Goal: Find contact information: Find contact information

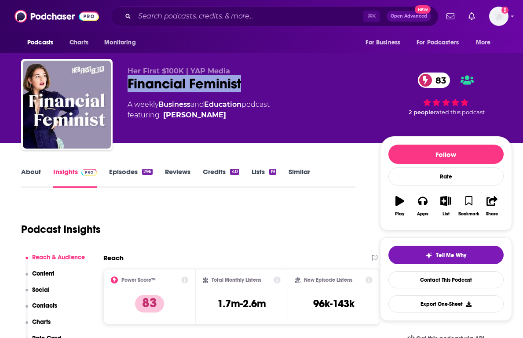
drag, startPoint x: 256, startPoint y: 85, endPoint x: 117, endPoint y: 84, distance: 138.9
click at [117, 84] on div "Her First $100K | YAP Media Financial Feminist 83 A weekly Business and Educati…" at bounding box center [266, 106] width 491 height 95
copy h2 "Financial Feminist"
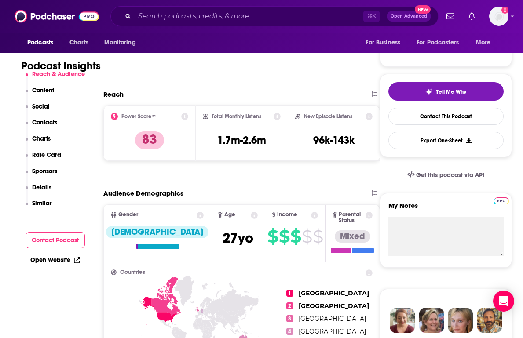
click at [37, 122] on p "Contacts" at bounding box center [44, 122] width 25 height 7
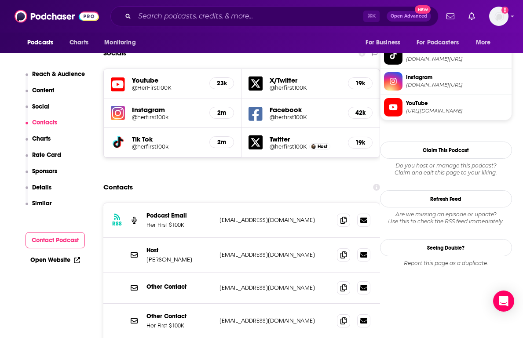
scroll to position [785, 0]
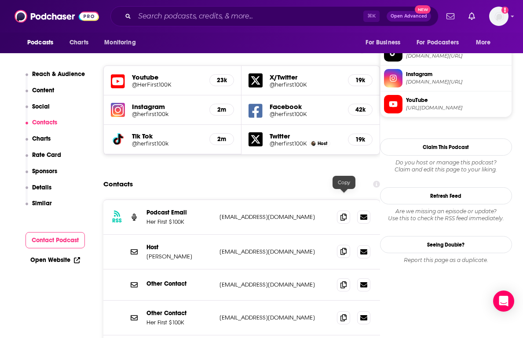
click at [349, 245] on span at bounding box center [343, 251] width 13 height 13
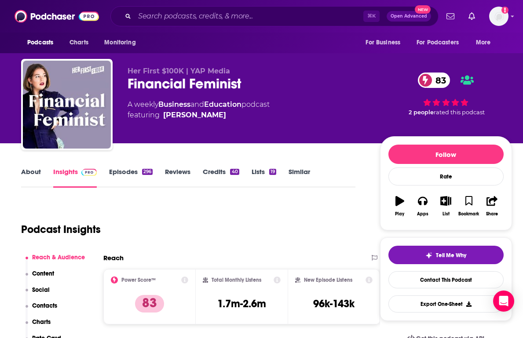
scroll to position [832, 0]
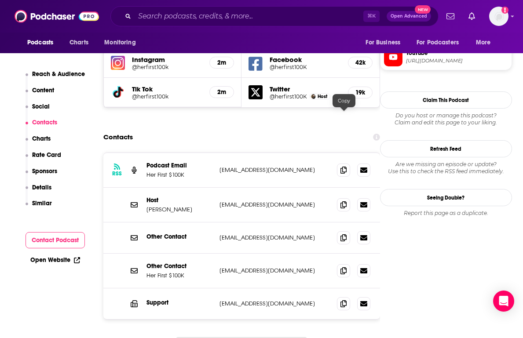
click at [351, 164] on div at bounding box center [353, 170] width 33 height 13
click at [346, 166] on icon at bounding box center [343, 169] width 6 height 7
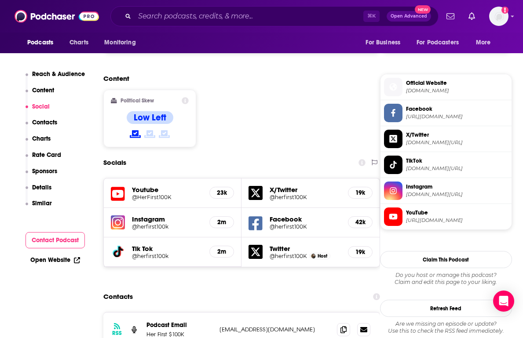
scroll to position [749, 0]
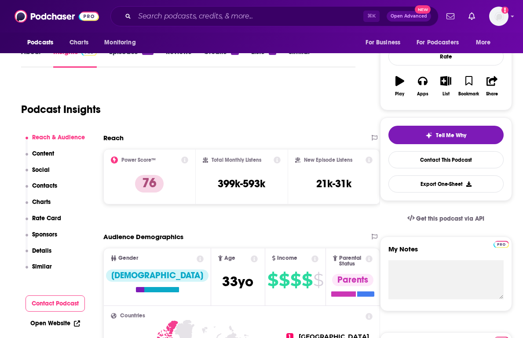
scroll to position [135, 0]
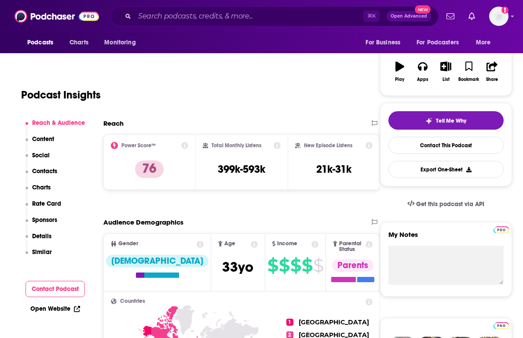
click at [44, 173] on p "Contacts" at bounding box center [44, 170] width 25 height 7
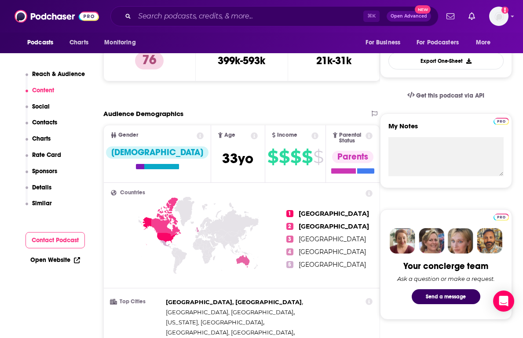
scroll to position [0, 0]
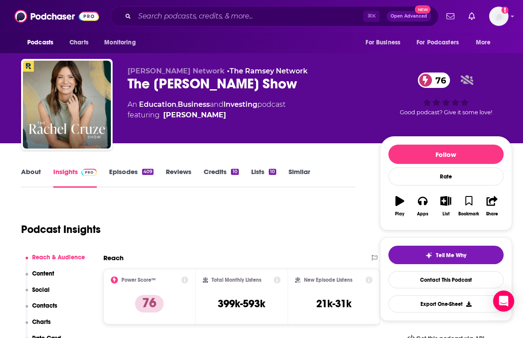
click at [44, 298] on button "Social" at bounding box center [37, 294] width 25 height 16
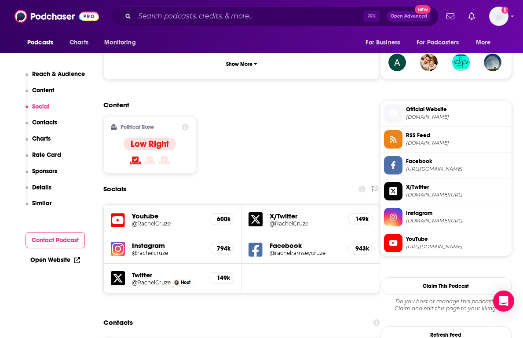
scroll to position [650, 0]
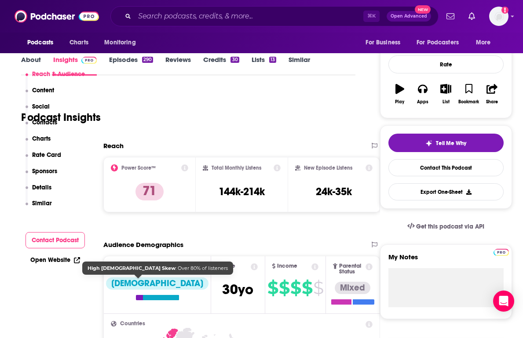
scroll to position [400, 0]
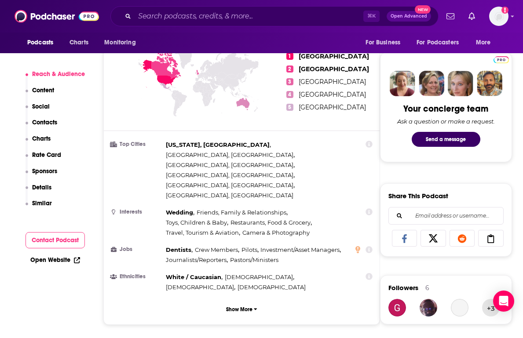
click at [47, 126] on button "Contacts" at bounding box center [41, 127] width 32 height 16
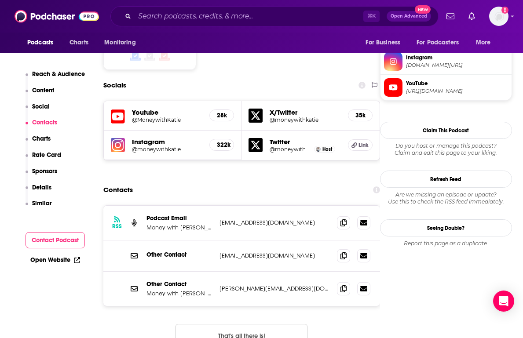
scroll to position [755, 0]
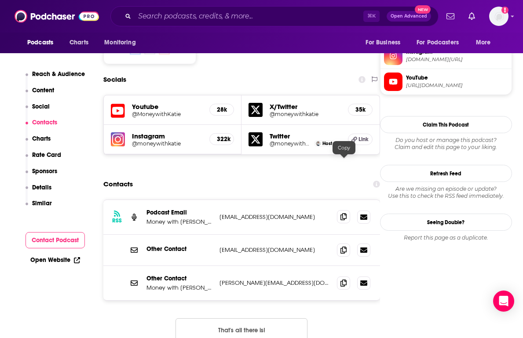
click at [341, 213] on icon at bounding box center [343, 216] width 6 height 7
click at [344, 246] on icon at bounding box center [343, 249] width 6 height 7
click at [345, 279] on icon at bounding box center [343, 282] width 6 height 7
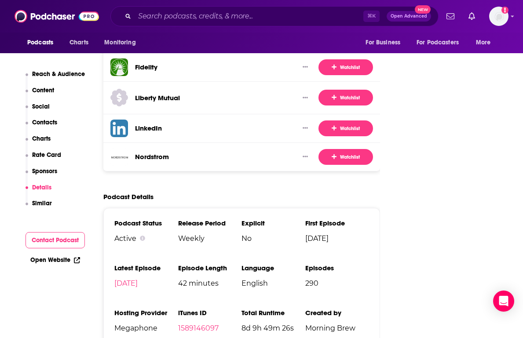
scroll to position [1345, 0]
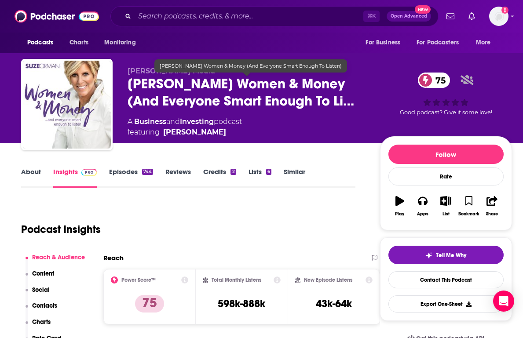
click at [315, 102] on span "Suze Orman's Women & Money (And Everyone Smart Enough To Li…" at bounding box center [246, 92] width 238 height 34
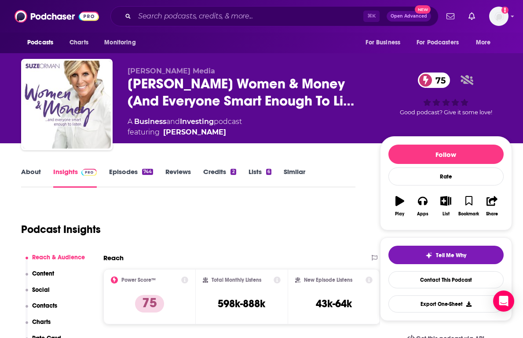
click at [38, 306] on p "Contacts" at bounding box center [44, 305] width 25 height 7
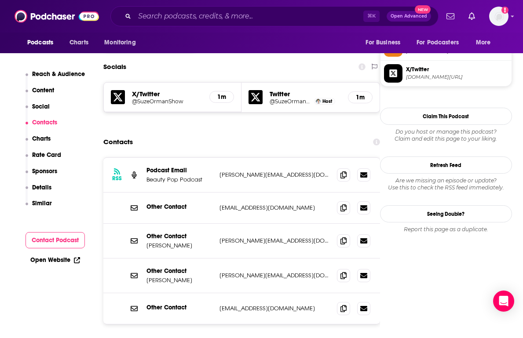
scroll to position [739, 0]
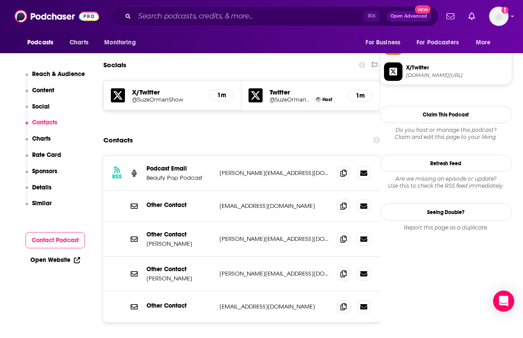
click at [166, 165] on p "Podcast Email" at bounding box center [179, 168] width 66 height 7
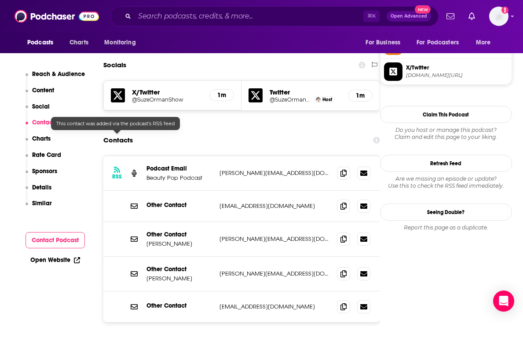
click at [116, 167] on icon at bounding box center [117, 170] width 6 height 6
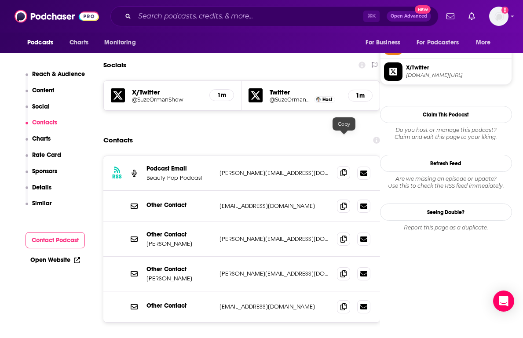
click at [342, 169] on icon at bounding box center [343, 172] width 6 height 7
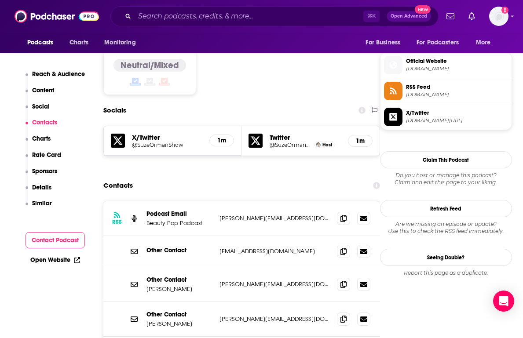
scroll to position [695, 0]
click at [172, 236] on div "Other Contact help@suzeorman.com help@suzeorman.com" at bounding box center [241, 251] width 276 height 31
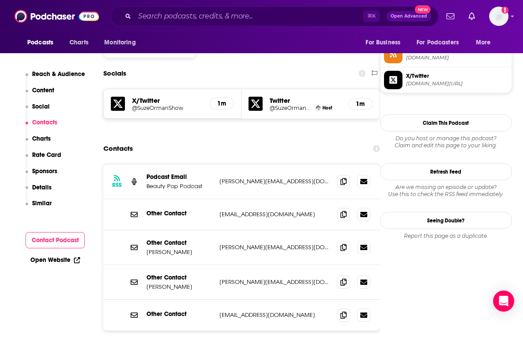
scroll to position [743, 0]
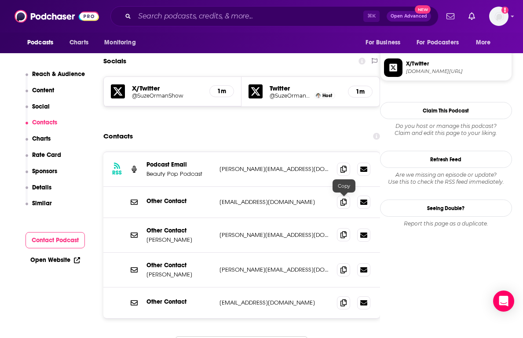
click at [343, 231] on icon at bounding box center [343, 234] width 6 height 7
click at [344, 266] on icon at bounding box center [343, 269] width 6 height 7
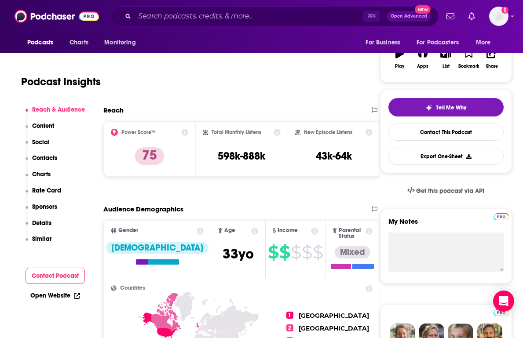
scroll to position [0, 0]
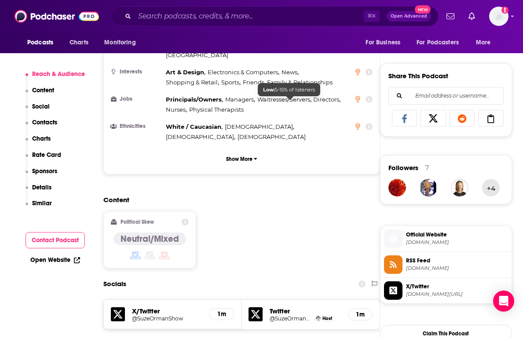
scroll to position [538, 0]
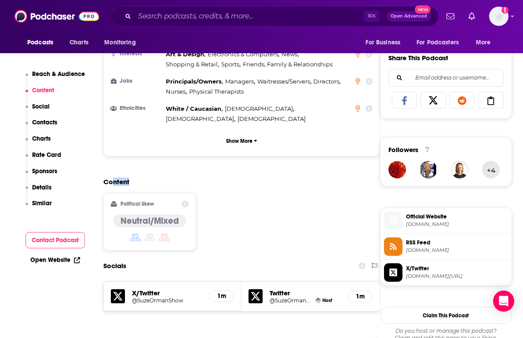
drag, startPoint x: 149, startPoint y: 145, endPoint x: 113, endPoint y: 145, distance: 36.5
click at [113, 178] on h2 "Content" at bounding box center [237, 182] width 269 height 8
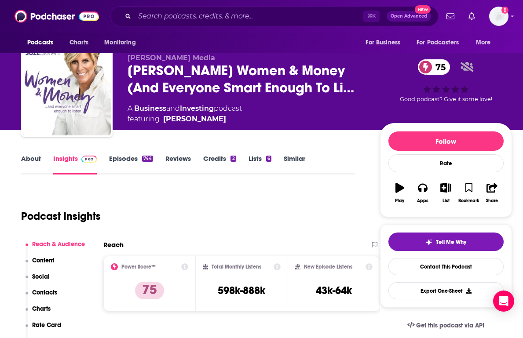
scroll to position [0, 0]
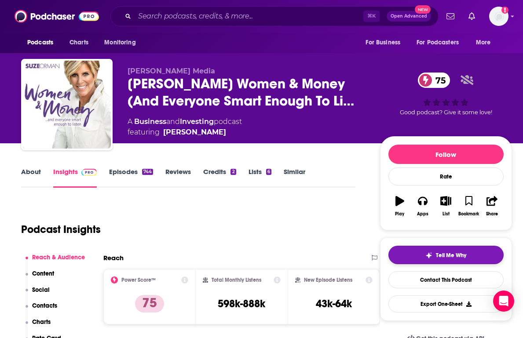
click at [406, 260] on button "Tell Me Why" at bounding box center [445, 255] width 115 height 18
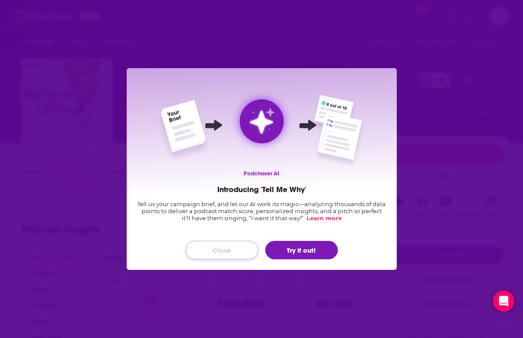
click at [226, 250] on button "Close" at bounding box center [221, 250] width 73 height 18
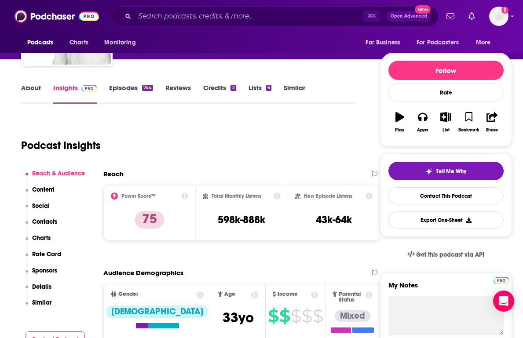
scroll to position [90, 0]
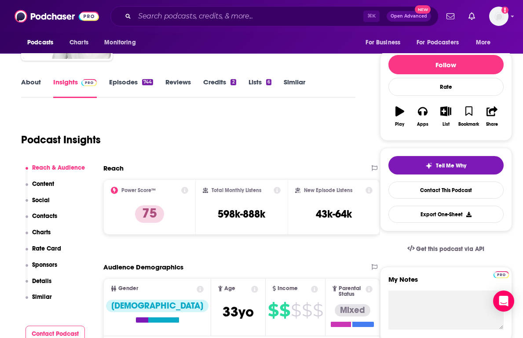
click at [45, 232] on p "Charts" at bounding box center [41, 232] width 18 height 7
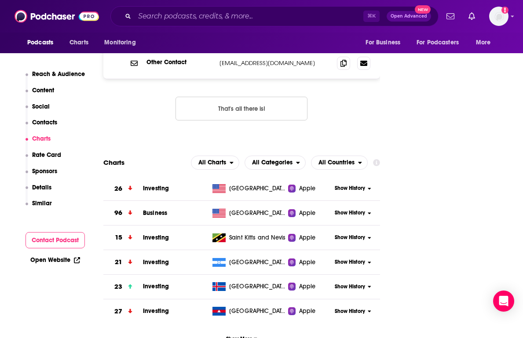
scroll to position [750, 0]
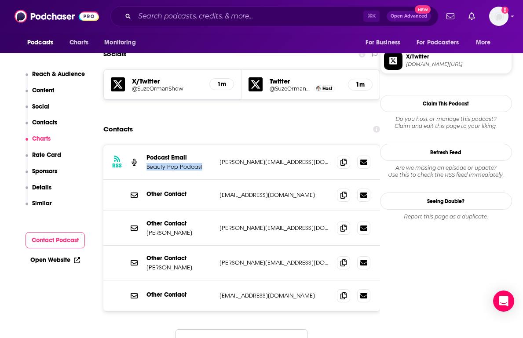
drag, startPoint x: 205, startPoint y: 134, endPoint x: 145, endPoint y: 134, distance: 59.3
click at [145, 145] on div "RSS Podcast Email Beauty Pop Podcast robert@exit30media.com robert@exit30media.…" at bounding box center [241, 162] width 276 height 35
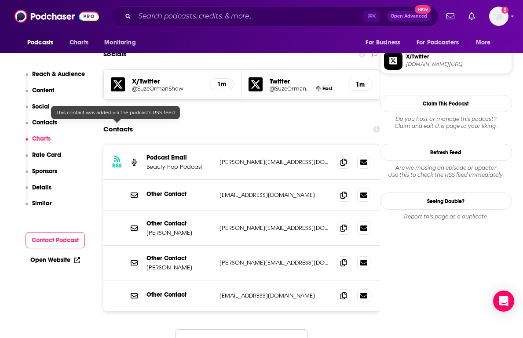
click at [116, 155] on icon at bounding box center [117, 158] width 6 height 7
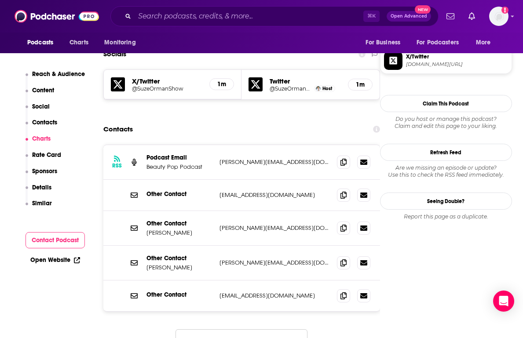
click at [278, 158] on p "robert@exit30media.com" at bounding box center [274, 161] width 110 height 7
click at [342, 158] on icon at bounding box center [343, 161] width 6 height 7
click at [345, 158] on icon at bounding box center [343, 161] width 6 height 7
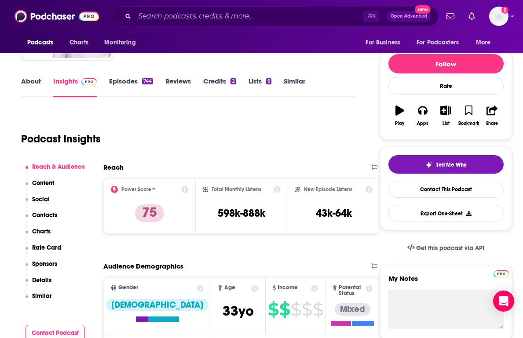
scroll to position [0, 0]
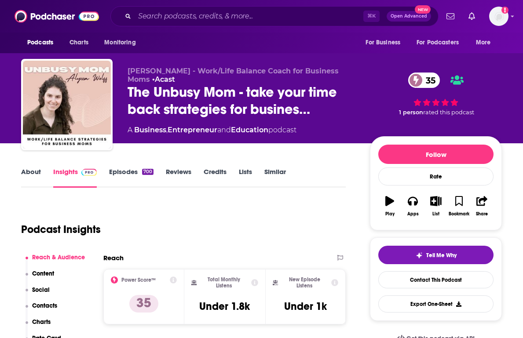
scroll to position [281, 0]
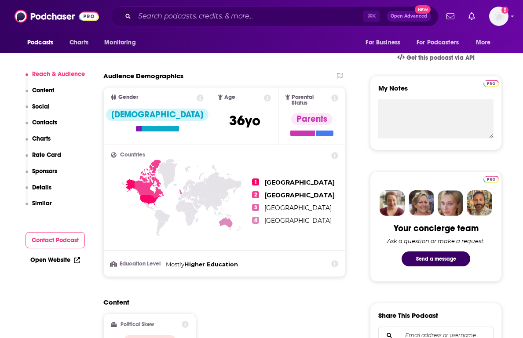
click at [40, 107] on p "Social" at bounding box center [41, 106] width 18 height 7
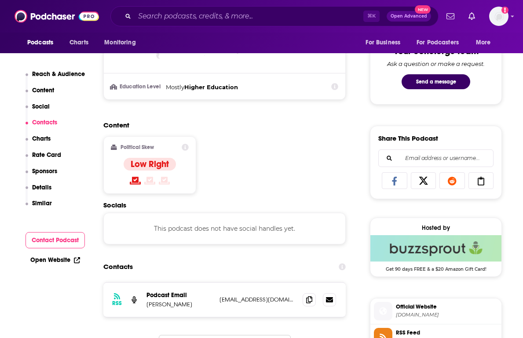
scroll to position [579, 0]
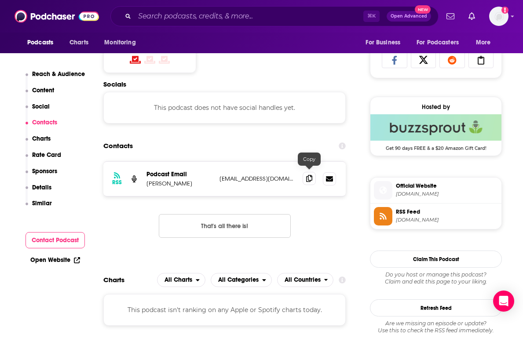
click at [307, 175] on icon at bounding box center [309, 178] width 6 height 7
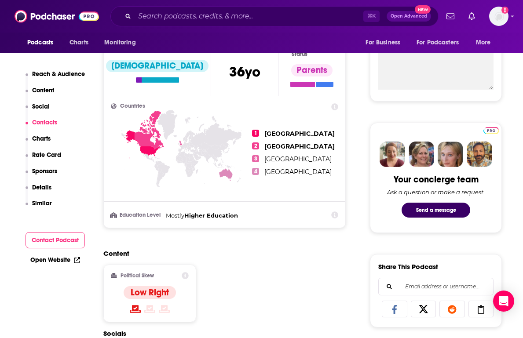
scroll to position [0, 0]
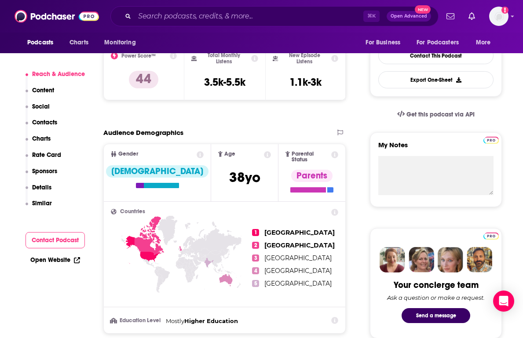
scroll to position [357, 0]
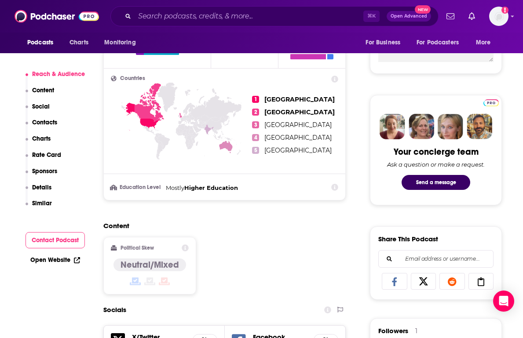
click at [44, 124] on p "Contacts" at bounding box center [44, 122] width 25 height 7
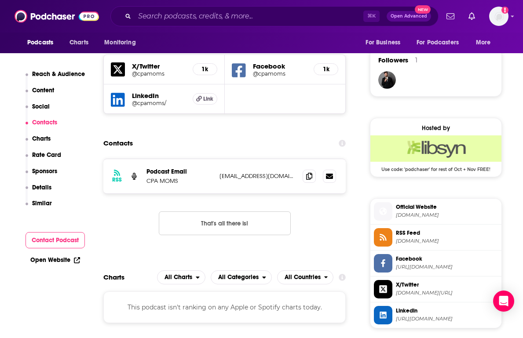
scroll to position [637, 0]
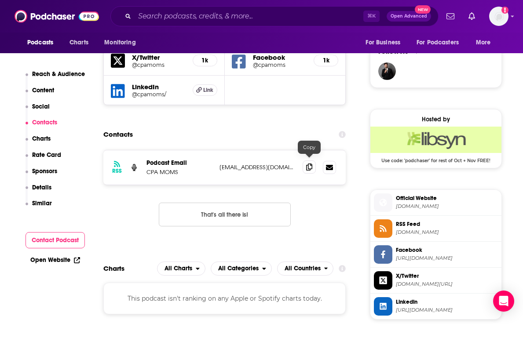
click at [309, 165] on icon at bounding box center [309, 167] width 6 height 7
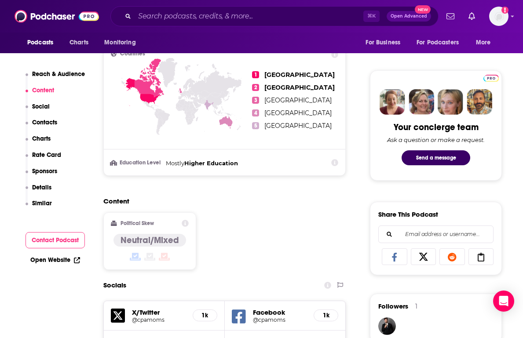
scroll to position [315, 0]
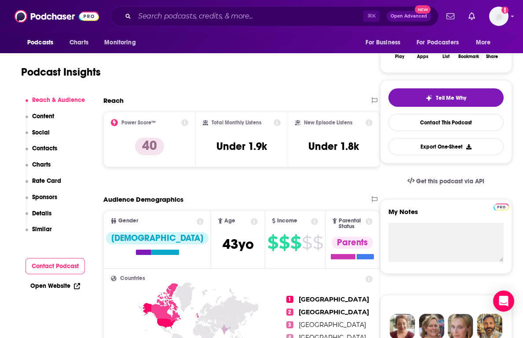
click at [50, 165] on p "Charts" at bounding box center [41, 164] width 18 height 7
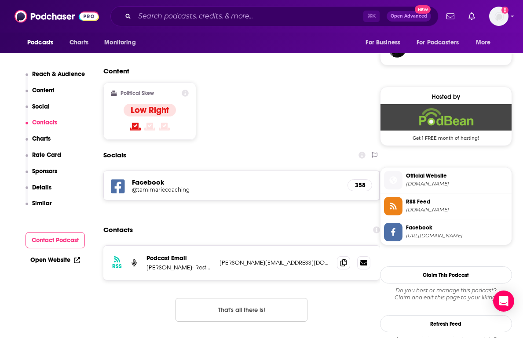
scroll to position [660, 0]
click at [341, 258] on icon at bounding box center [343, 261] width 6 height 7
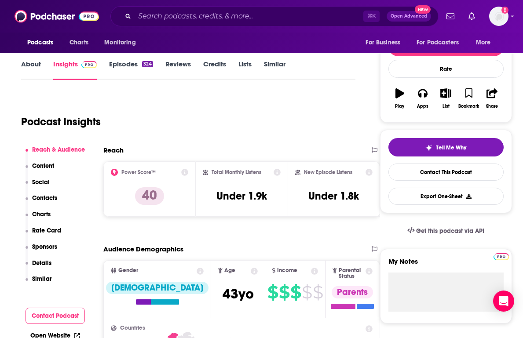
scroll to position [111, 0]
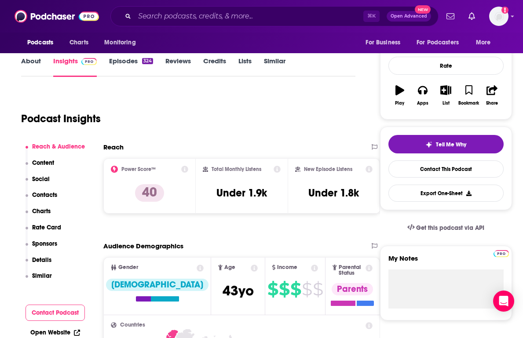
click at [41, 182] on p "Social" at bounding box center [41, 178] width 18 height 7
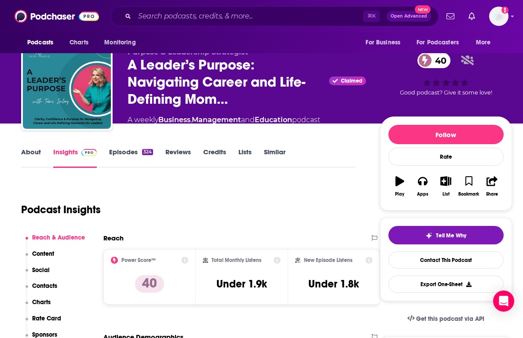
scroll to position [0, 0]
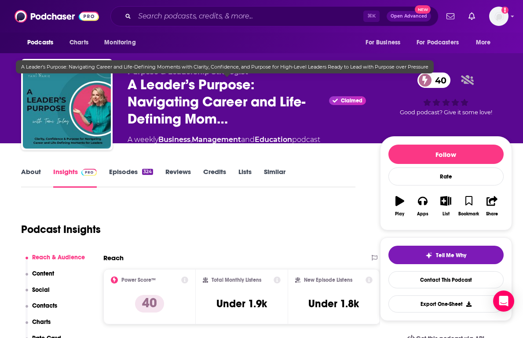
click at [218, 121] on span "A Leader’s Purpose: Navigating Career and Life-Defining Mom…" at bounding box center [226, 101] width 198 height 51
drag, startPoint x: 131, startPoint y: 86, endPoint x: 250, endPoint y: 84, distance: 118.7
click at [250, 84] on span "A Leader’s Purpose: Navigating Career and Life-Defining Mom…" at bounding box center [226, 101] width 198 height 51
click at [273, 87] on span "A Leader’s Purpose: Navigating Career and Life-Defining Mom…" at bounding box center [226, 101] width 198 height 51
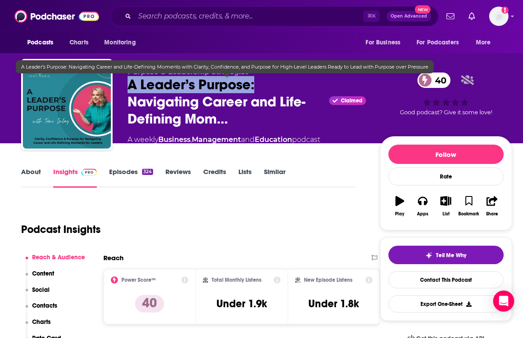
drag, startPoint x: 273, startPoint y: 87, endPoint x: 131, endPoint y: 85, distance: 142.0
click at [131, 85] on span "A Leader’s Purpose: Navigating Career and Life-Defining Mom…" at bounding box center [226, 101] width 198 height 51
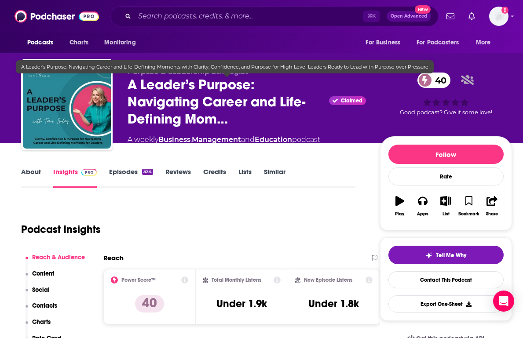
click at [150, 92] on span "A Leader’s Purpose: Navigating Career and Life-Defining Mom…" at bounding box center [226, 101] width 198 height 51
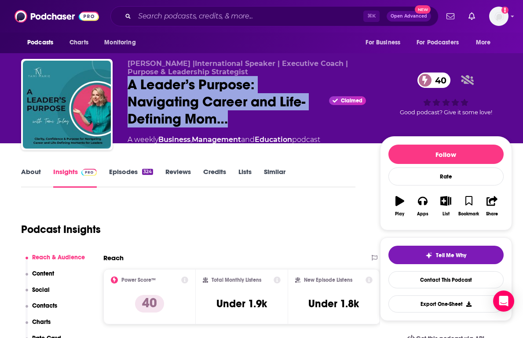
drag, startPoint x: 127, startPoint y: 82, endPoint x: 247, endPoint y: 127, distance: 128.9
click at [247, 127] on div "Tami Marie Imlay |International Speaker | Executive Coach | Purpose & Leadershi…" at bounding box center [266, 106] width 491 height 95
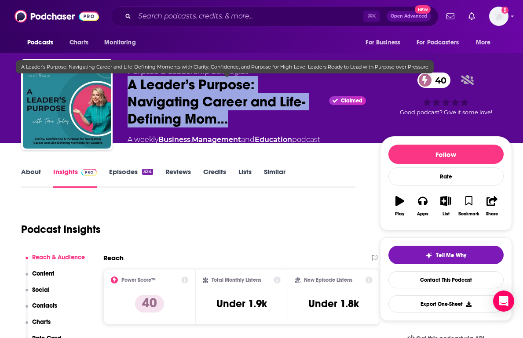
click at [247, 127] on span "A Leader’s Purpose: Navigating Career and Life-Defining Mom…" at bounding box center [226, 101] width 198 height 51
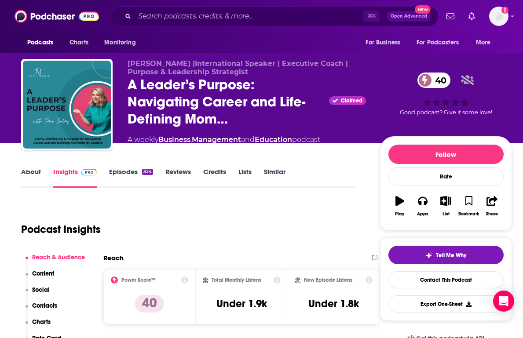
click at [163, 68] on span "Tami Marie Imlay |International Speaker | Executive Coach | Purpose & Leadershi…" at bounding box center [237, 67] width 220 height 17
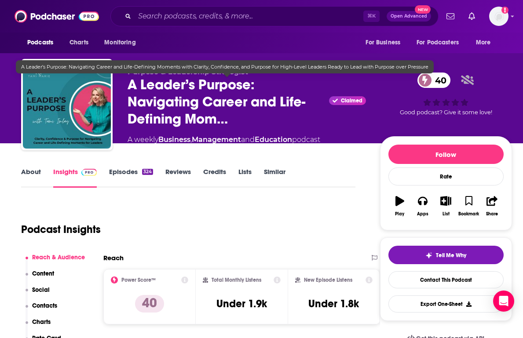
click at [187, 99] on span "A Leader’s Purpose: Navigating Career and Life-Defining Mom…" at bounding box center [226, 101] width 198 height 51
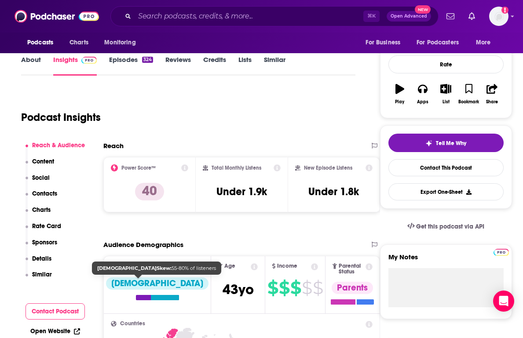
scroll to position [104, 0]
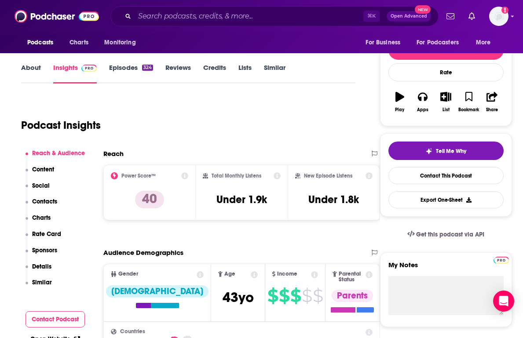
click at [34, 70] on link "About" at bounding box center [31, 73] width 20 height 20
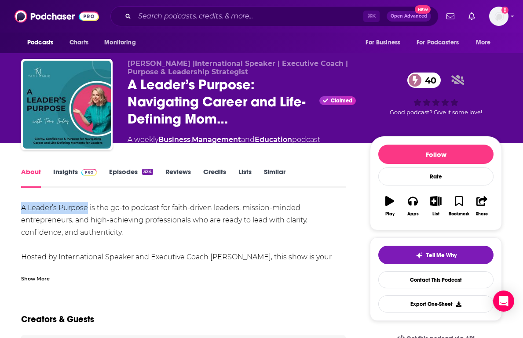
drag, startPoint x: 87, startPoint y: 210, endPoint x: 12, endPoint y: 206, distance: 74.8
copy div "A Leader’s Purpose"
click at [415, 276] on link "Contact This Podcast" at bounding box center [435, 279] width 115 height 17
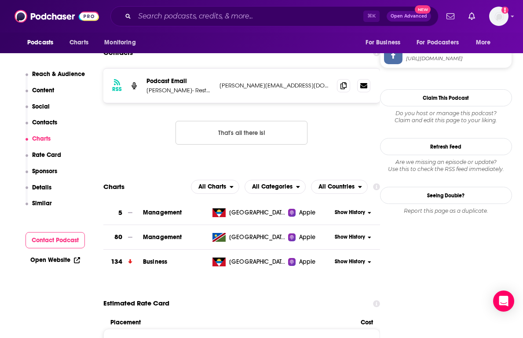
scroll to position [687, 0]
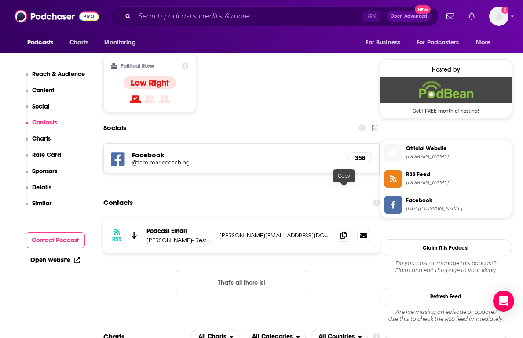
click at [342, 232] on icon at bounding box center [343, 235] width 6 height 7
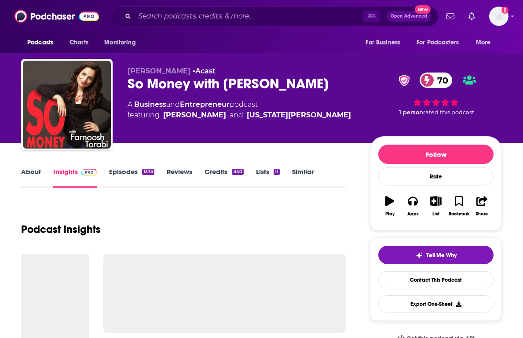
drag, startPoint x: 338, startPoint y: 81, endPoint x: 120, endPoint y: 80, distance: 218.9
click at [120, 80] on div "[PERSON_NAME] • Acast So Money with [PERSON_NAME] 70 A Business and Entrepreneu…" at bounding box center [261, 106] width 480 height 95
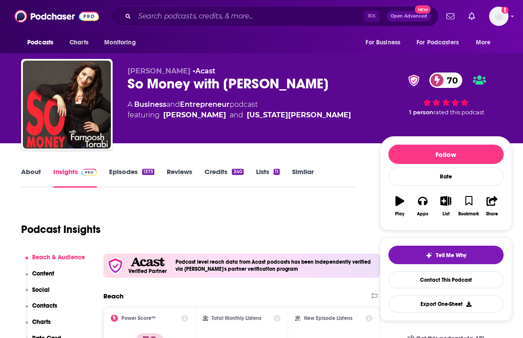
copy h2 "So Money with [PERSON_NAME]"
click at [414, 281] on link "Contact This Podcast" at bounding box center [445, 279] width 115 height 17
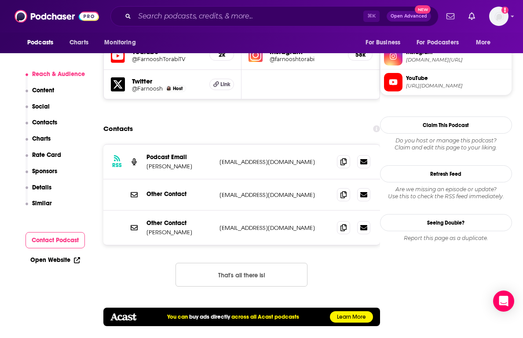
scroll to position [787, 0]
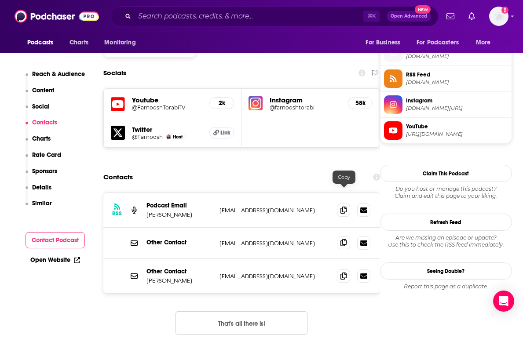
click at [342, 239] on icon at bounding box center [343, 242] width 6 height 7
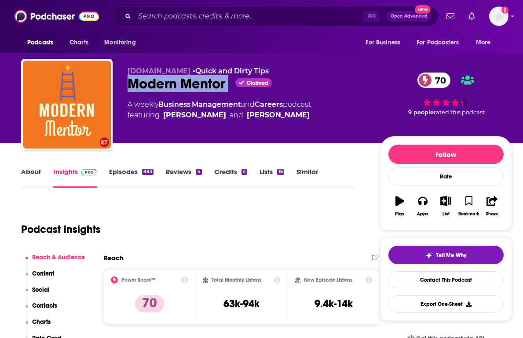
drag, startPoint x: 231, startPoint y: 84, endPoint x: 123, endPoint y: 84, distance: 108.1
click at [123, 84] on div "[DOMAIN_NAME] • Quick and Dirty Tips Modern Mentor Claimed 70 A weekly Business…" at bounding box center [266, 106] width 491 height 95
copy div "Modern Mentor"
click at [446, 273] on link "Contact This Podcast" at bounding box center [445, 279] width 115 height 17
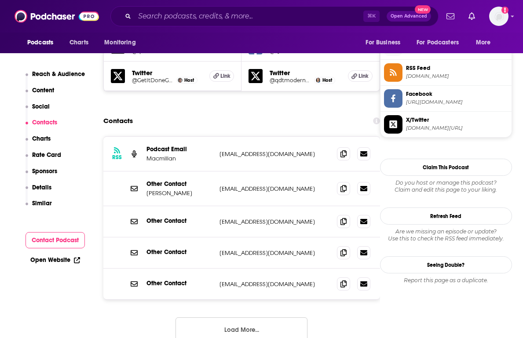
scroll to position [787, 0]
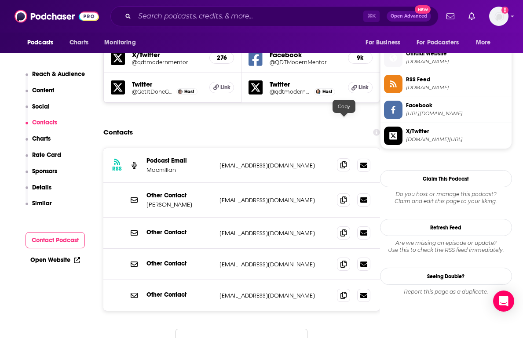
click at [346, 161] on icon at bounding box center [343, 164] width 6 height 7
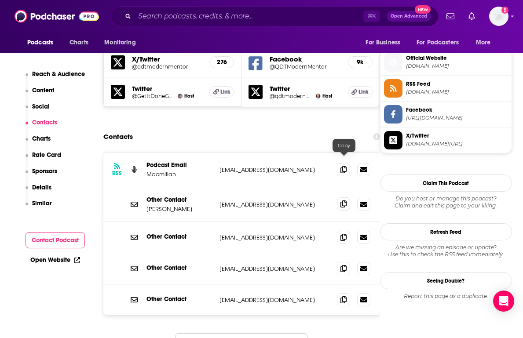
click at [340, 197] on span at bounding box center [343, 203] width 13 height 13
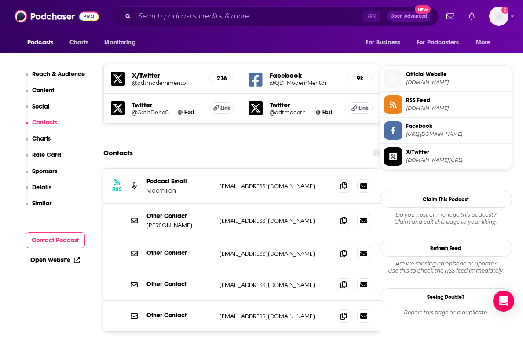
scroll to position [767, 0]
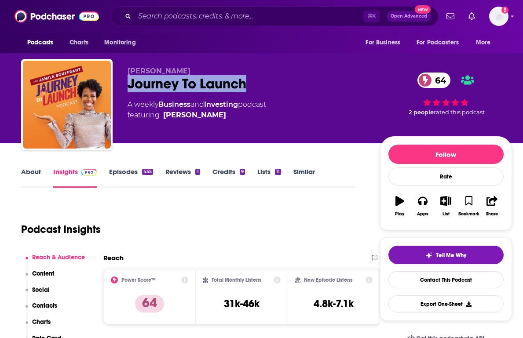
drag, startPoint x: 264, startPoint y: 81, endPoint x: 121, endPoint y: 80, distance: 142.9
click at [121, 80] on div "[PERSON_NAME] Journey To Launch 64 A weekly Business and Investing podcast feat…" at bounding box center [266, 106] width 491 height 95
copy h2 "Journey To Launch"
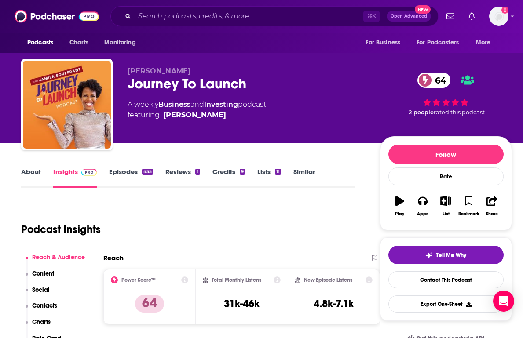
click at [1, 101] on div "[PERSON_NAME] Journey To Launch 64 A weekly Business and Investing podcast feat…" at bounding box center [266, 71] width 533 height 143
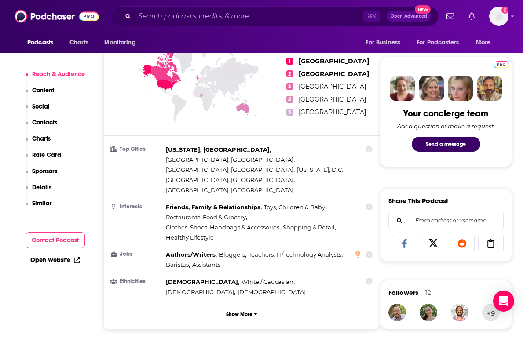
click at [47, 123] on p "Contacts" at bounding box center [44, 122] width 25 height 7
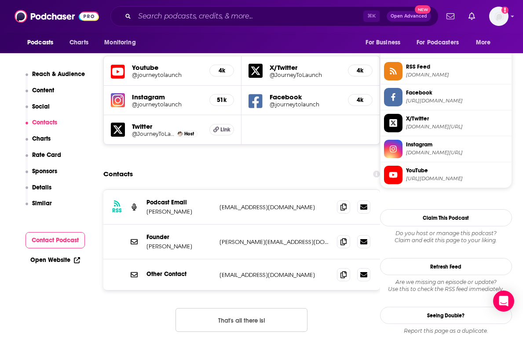
scroll to position [795, 0]
click at [345, 237] on icon at bounding box center [343, 240] width 6 height 7
click at [341, 270] on icon at bounding box center [343, 273] width 6 height 7
click at [343, 203] on icon at bounding box center [343, 206] width 6 height 7
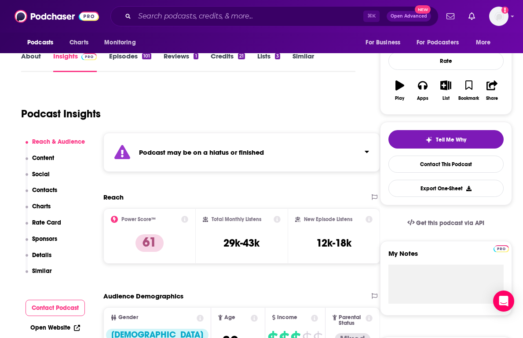
scroll to position [111, 0]
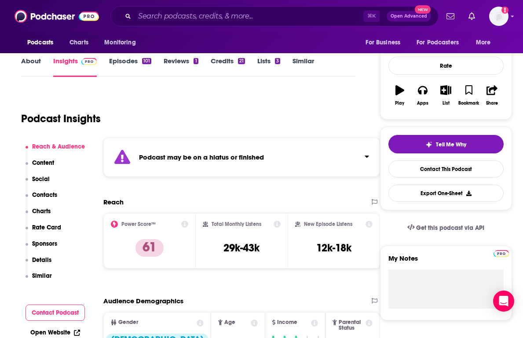
click at [134, 162] on div "Podcast may be on a hiatus or finished" at bounding box center [241, 157] width 276 height 39
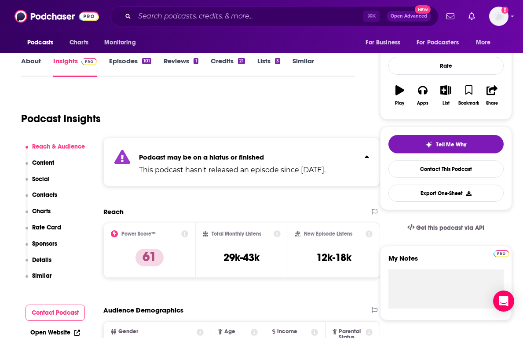
click at [126, 161] on icon "Click to expand status details" at bounding box center [122, 157] width 16 height 14
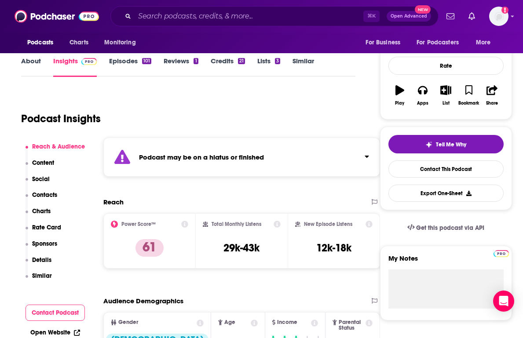
click at [126, 161] on icon "Click to expand status details" at bounding box center [122, 157] width 16 height 14
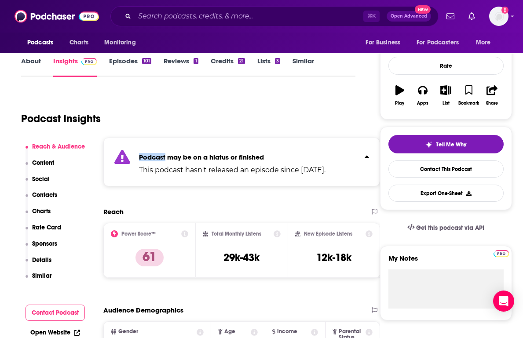
click at [126, 161] on icon "Click to expand status details" at bounding box center [122, 157] width 16 height 14
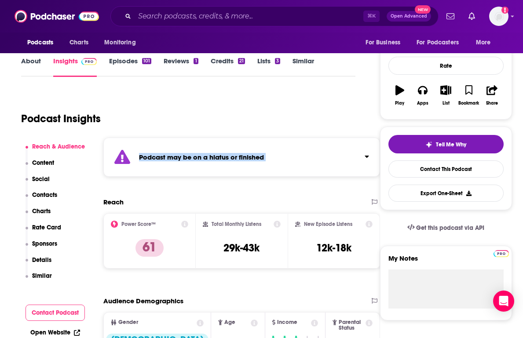
click at [126, 161] on icon "Click to expand status details" at bounding box center [122, 157] width 16 height 14
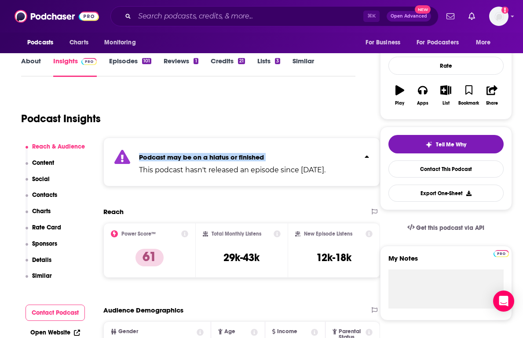
click at [126, 161] on icon "Click to expand status details" at bounding box center [122, 157] width 16 height 14
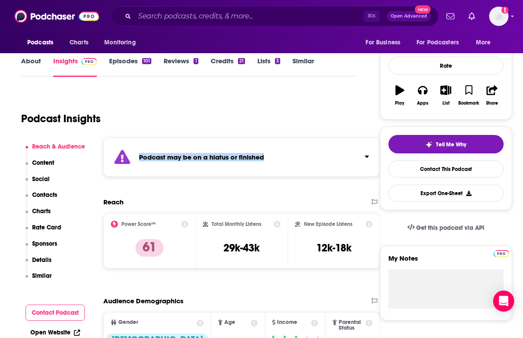
click at [47, 195] on p "Contacts" at bounding box center [44, 194] width 25 height 7
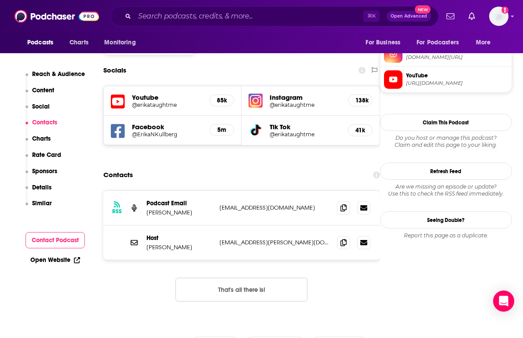
scroll to position [810, 0]
click at [343, 204] on icon at bounding box center [343, 207] width 6 height 7
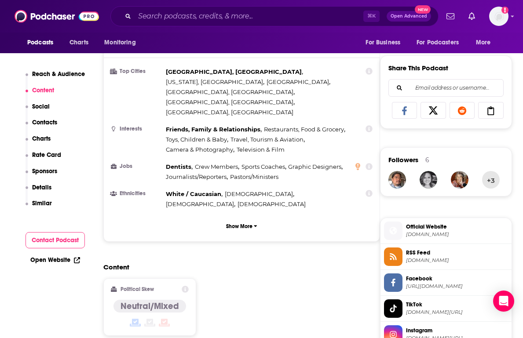
scroll to position [0, 0]
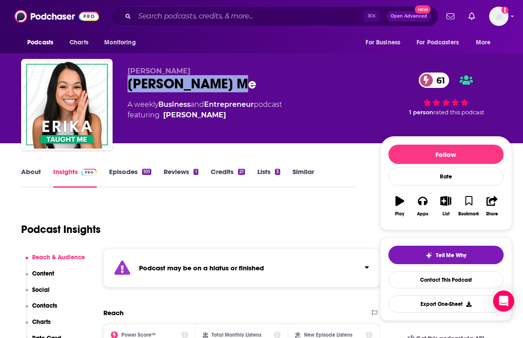
drag, startPoint x: 125, startPoint y: 86, endPoint x: 225, endPoint y: 90, distance: 100.3
click at [225, 90] on div "Erika Kullberg Erika Taught Me 61 A weekly Business and Entrepreneur podcast fe…" at bounding box center [266, 106] width 491 height 95
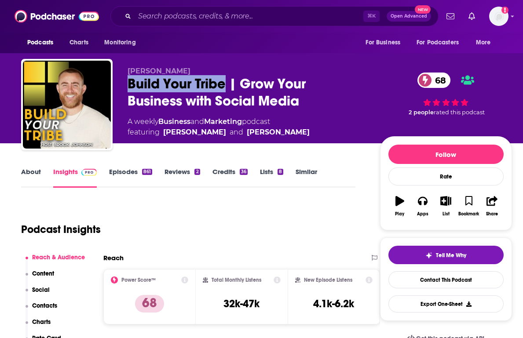
drag, startPoint x: 125, startPoint y: 79, endPoint x: 224, endPoint y: 87, distance: 99.2
click at [224, 87] on div "Brock Johnson Build Your Tribe | Grow Your Business with Social Media 68 A week…" at bounding box center [266, 106] width 491 height 95
copy h2 "Build Your Tribe"
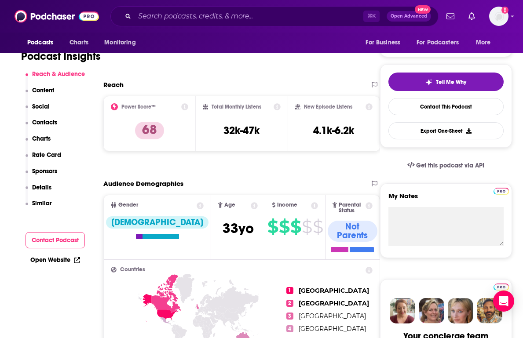
click at [45, 124] on p "Contacts" at bounding box center [44, 122] width 25 height 7
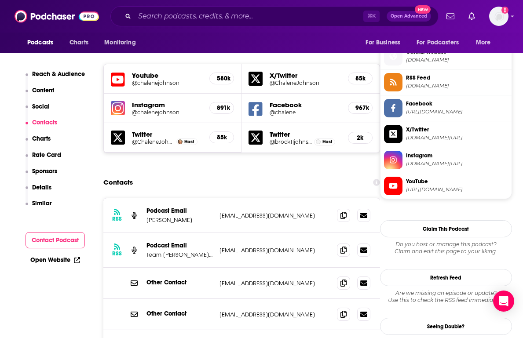
scroll to position [785, 0]
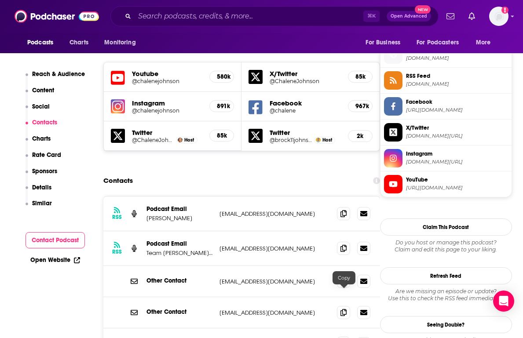
click at [345, 338] on icon at bounding box center [343, 343] width 6 height 7
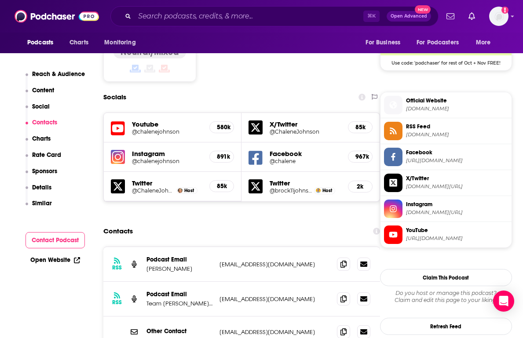
scroll to position [862, 0]
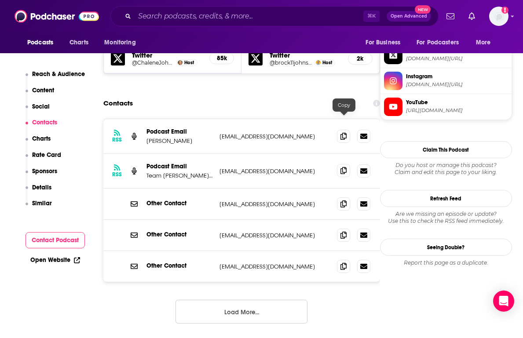
click at [342, 164] on span at bounding box center [343, 170] width 13 height 13
click at [342, 132] on icon at bounding box center [343, 135] width 6 height 7
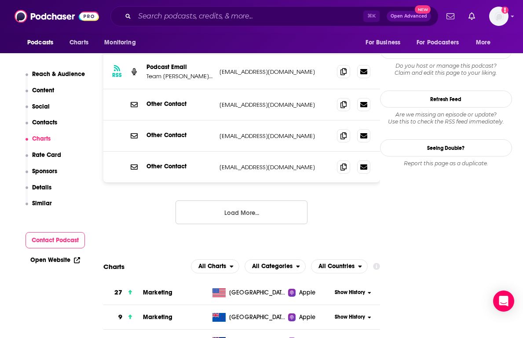
scroll to position [809, 0]
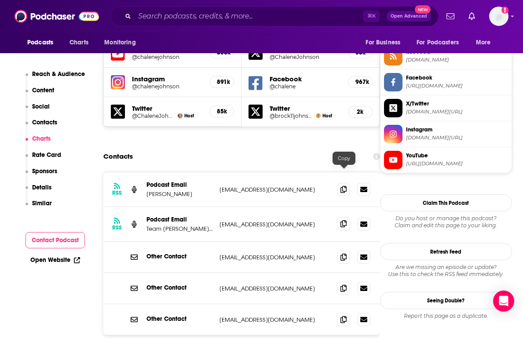
click at [341, 220] on icon at bounding box center [343, 223] width 6 height 7
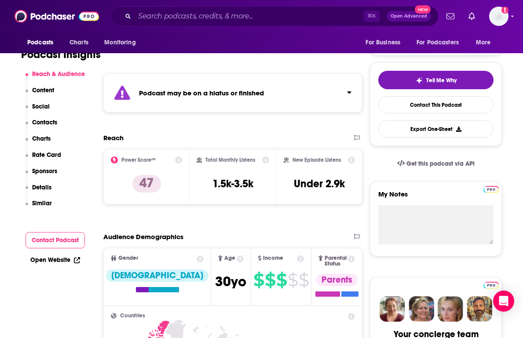
scroll to position [170, 0]
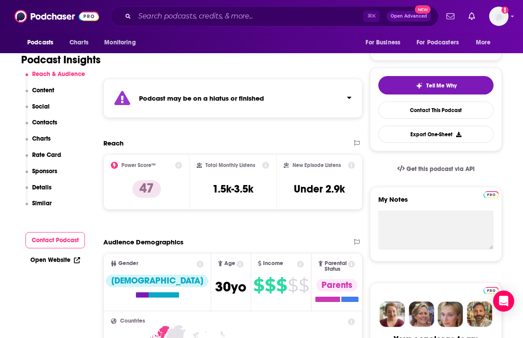
click at [197, 84] on div "Podcast may be on a hiatus or finished" at bounding box center [232, 98] width 259 height 39
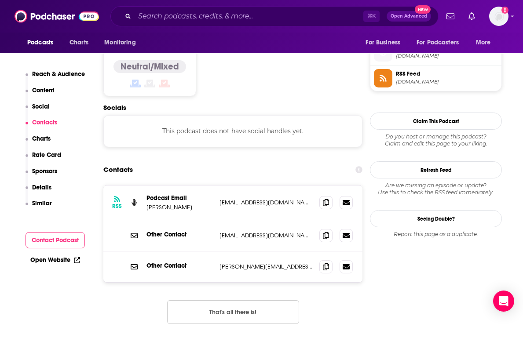
scroll to position [797, 0]
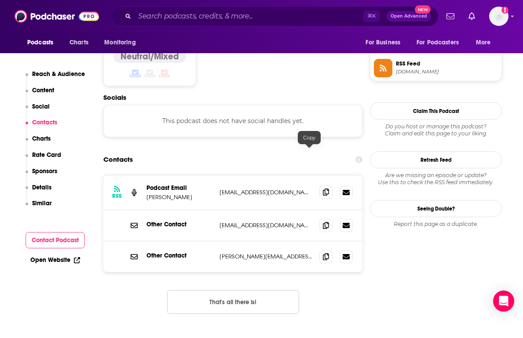
click at [323, 189] on icon at bounding box center [326, 192] width 6 height 7
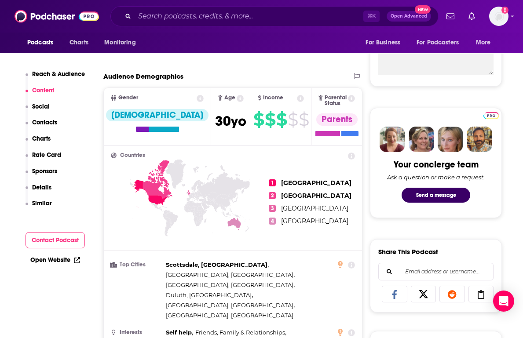
scroll to position [215, 0]
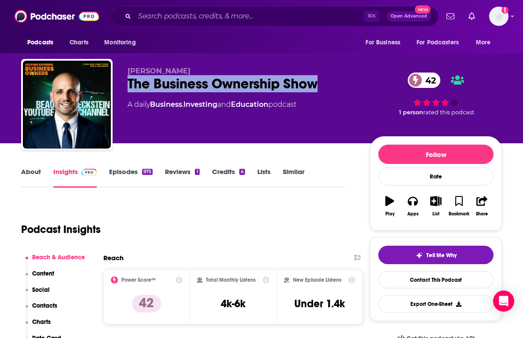
drag, startPoint x: 128, startPoint y: 80, endPoint x: 333, endPoint y: 83, distance: 205.3
click at [333, 83] on div "The Business Ownership Show 42" at bounding box center [241, 83] width 228 height 17
copy h2 "The Business Ownership Show"
click at [415, 284] on link "Contact This Podcast" at bounding box center [435, 279] width 115 height 17
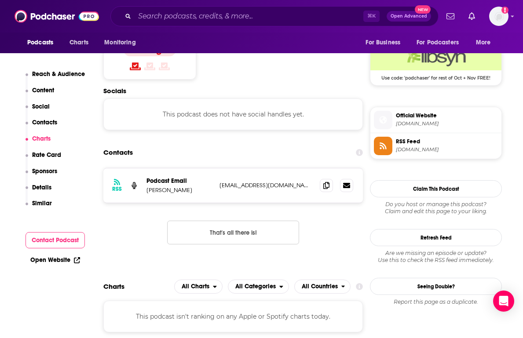
scroll to position [679, 0]
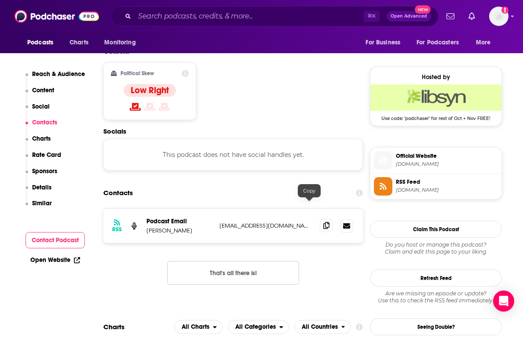
click at [323, 222] on icon at bounding box center [326, 225] width 6 height 7
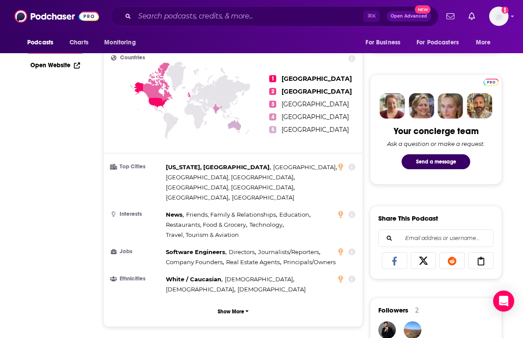
scroll to position [0, 0]
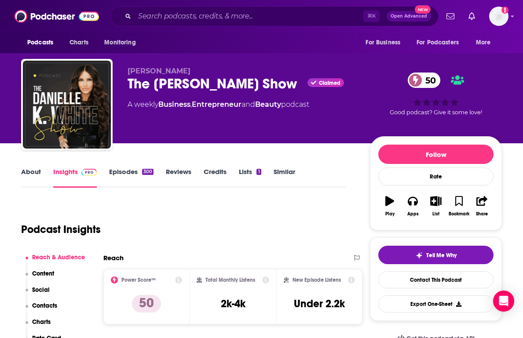
drag, startPoint x: 124, startPoint y: 80, endPoint x: 298, endPoint y: 81, distance: 174.5
click at [298, 81] on div "Danielle K. White The Danielle K. White Show Claimed 50 A weekly Business , Ent…" at bounding box center [261, 106] width 480 height 95
copy h2 "The Danielle K. White Show"
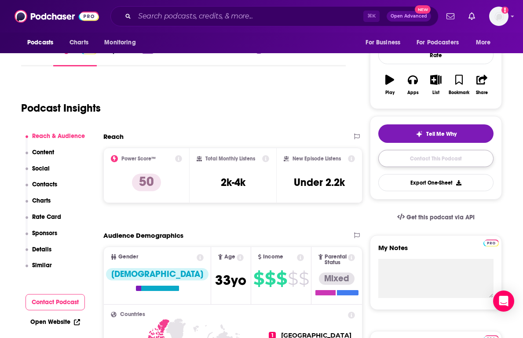
click at [411, 162] on link "Contact This Podcast" at bounding box center [435, 158] width 115 height 17
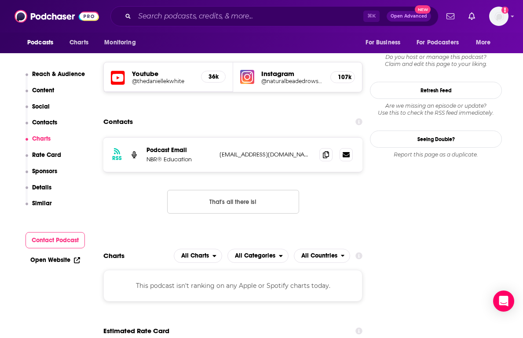
scroll to position [764, 0]
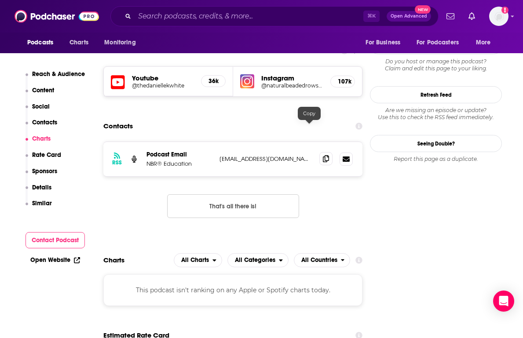
click at [323, 155] on icon at bounding box center [326, 158] width 6 height 7
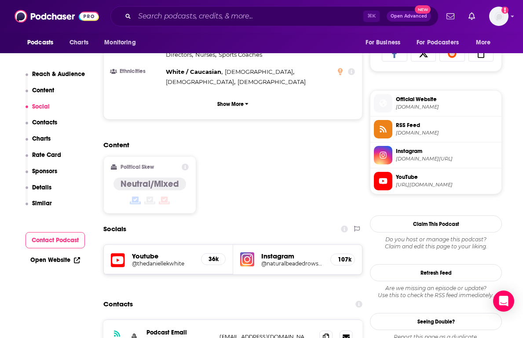
scroll to position [680, 0]
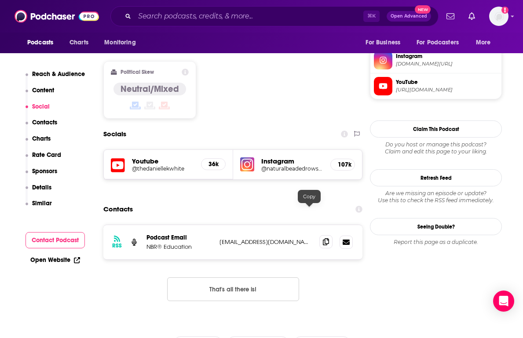
click at [323, 238] on icon at bounding box center [326, 241] width 6 height 7
click at [44, 242] on button "Contact Podcast" at bounding box center [55, 240] width 60 height 16
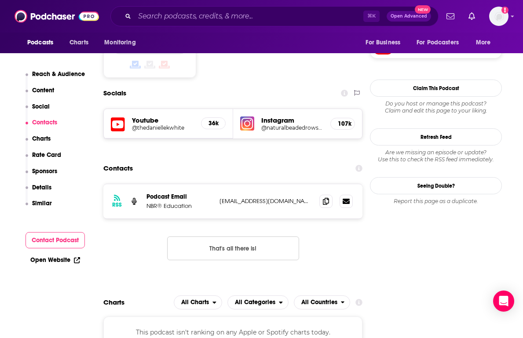
scroll to position [730, 0]
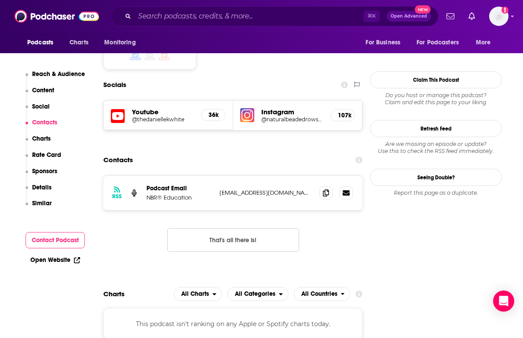
click at [55, 262] on link "Open Website" at bounding box center [55, 259] width 50 height 7
click at [319, 186] on span at bounding box center [325, 192] width 13 height 13
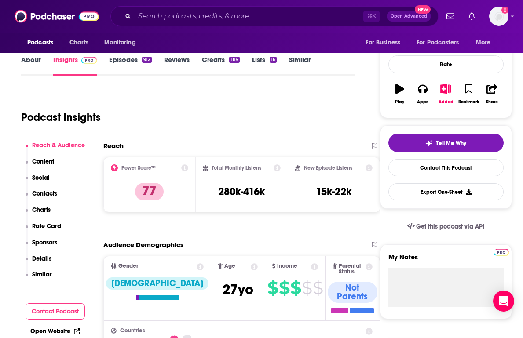
scroll to position [116, 0]
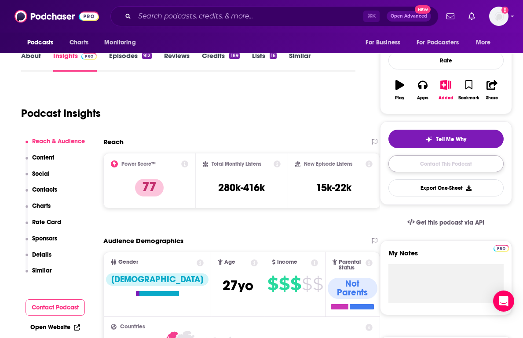
click at [415, 170] on link "Contact This Podcast" at bounding box center [445, 163] width 115 height 17
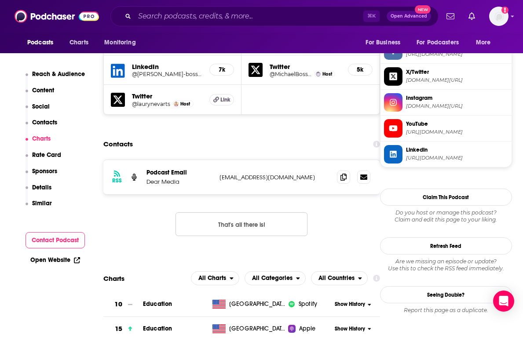
scroll to position [785, 0]
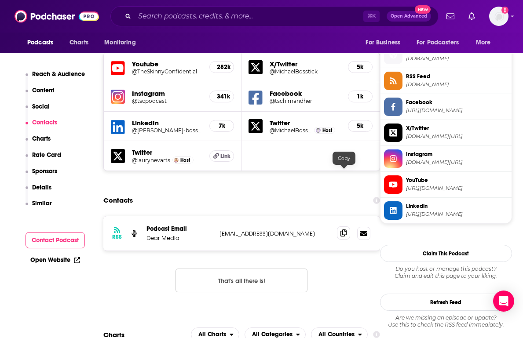
click at [343, 229] on icon at bounding box center [343, 232] width 6 height 7
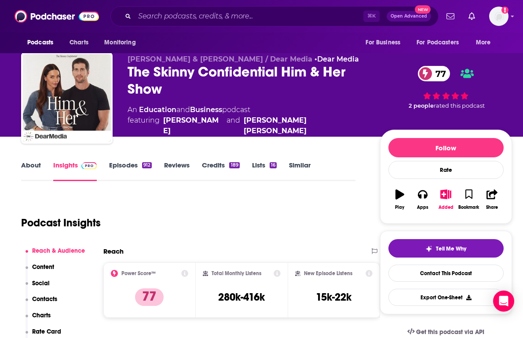
scroll to position [0, 0]
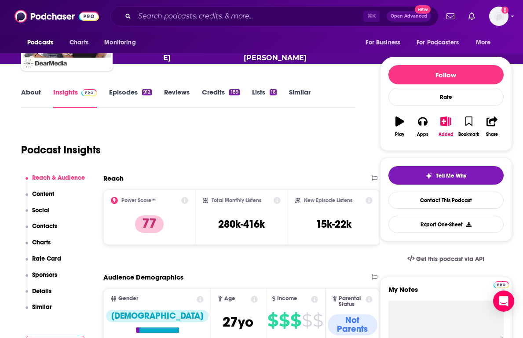
click at [44, 225] on p "Contacts" at bounding box center [44, 225] width 25 height 7
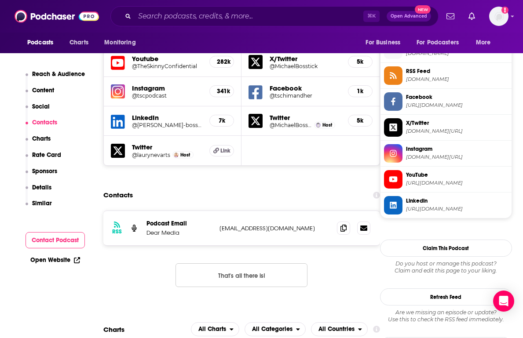
scroll to position [795, 0]
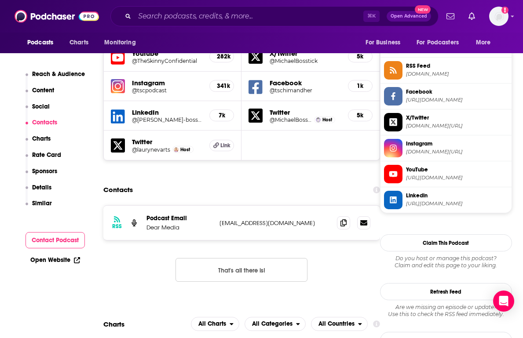
click at [51, 242] on button "Contact Podcast" at bounding box center [55, 240] width 60 height 16
click at [51, 260] on link "Open Website" at bounding box center [55, 259] width 50 height 7
click at [341, 219] on icon at bounding box center [343, 222] width 6 height 7
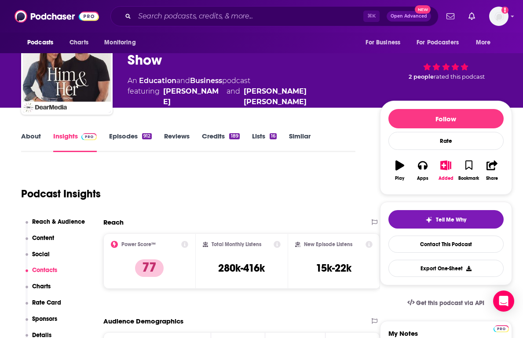
scroll to position [0, 0]
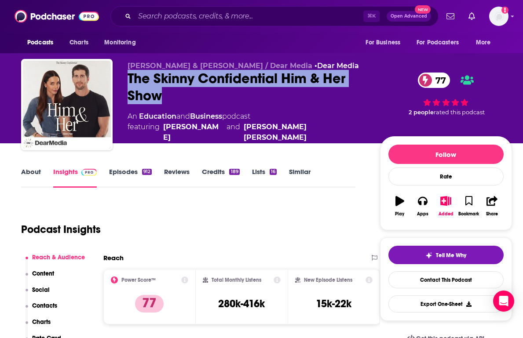
drag, startPoint x: 165, startPoint y: 105, endPoint x: 127, endPoint y: 83, distance: 43.5
click at [127, 83] on div "The Skinny Confidential Him & Her Show 77" at bounding box center [246, 87] width 238 height 34
copy h2 "The Skinny Confidential Him & Her Show"
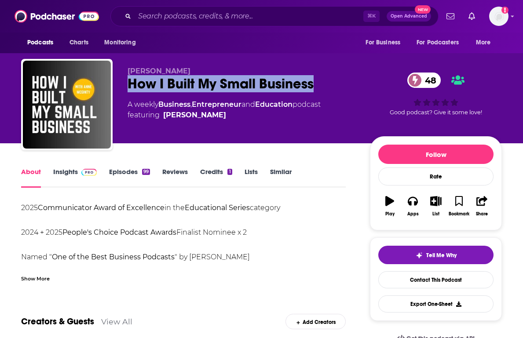
drag, startPoint x: 316, startPoint y: 86, endPoint x: 125, endPoint y: 84, distance: 190.8
click at [125, 84] on div "[PERSON_NAME] How I Built My Small Business 48 A weekly Business , Entrepreneur…" at bounding box center [261, 106] width 480 height 95
copy h1 "How I Built My Small Business"
click at [397, 281] on link "Contact This Podcast" at bounding box center [435, 279] width 115 height 17
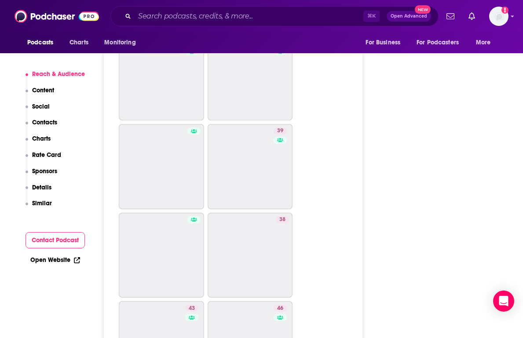
scroll to position [1556, 0]
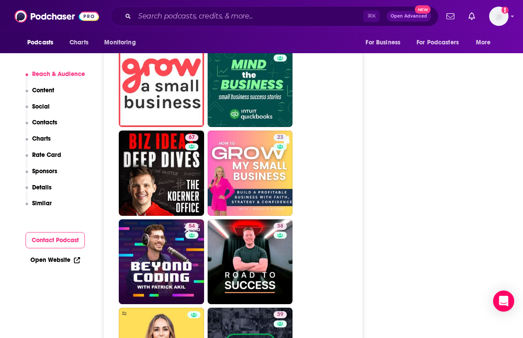
click at [42, 115] on button "Social" at bounding box center [37, 111] width 25 height 16
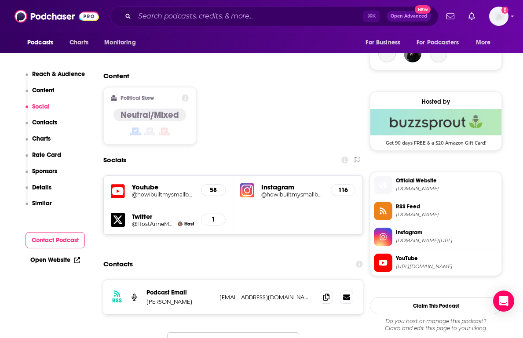
scroll to position [655, 0]
click at [323, 293] on icon at bounding box center [326, 296] width 6 height 7
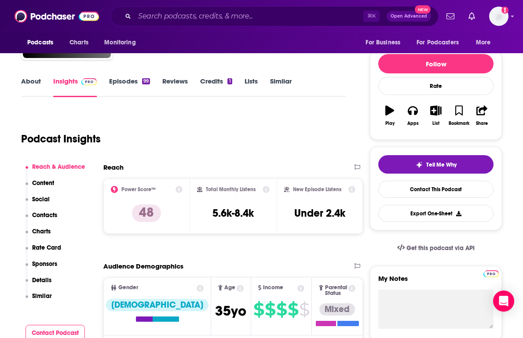
scroll to position [95, 0]
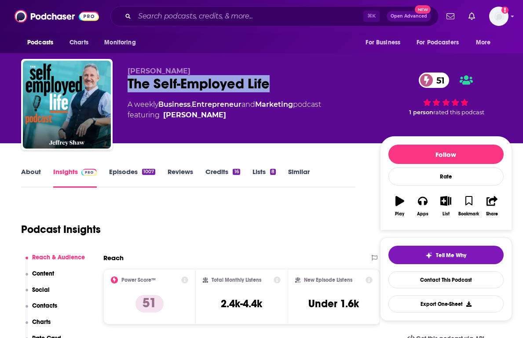
drag, startPoint x: 275, startPoint y: 83, endPoint x: 119, endPoint y: 82, distance: 155.6
click at [119, 82] on div "[PERSON_NAME] The Self-Employed Life 51 A weekly Business , Entrepreneur and Ma…" at bounding box center [266, 106] width 491 height 95
copy h2 "The Self-Employed Life"
click at [416, 282] on link "Contact This Podcast" at bounding box center [445, 279] width 115 height 17
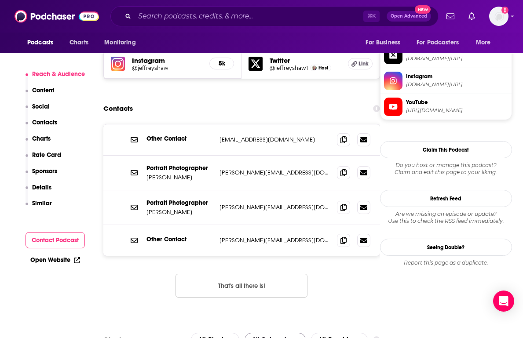
scroll to position [817, 0]
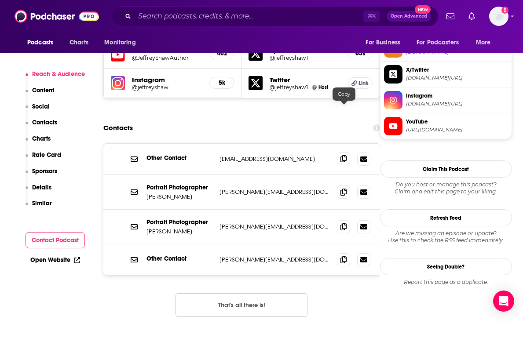
click at [342, 152] on span at bounding box center [343, 158] width 13 height 13
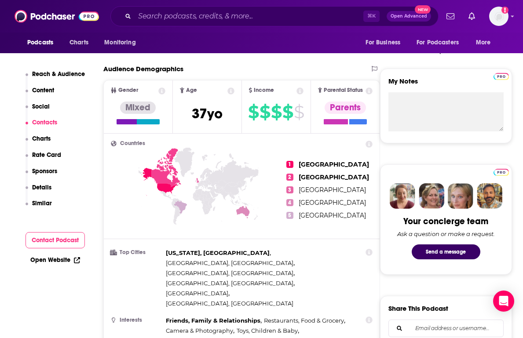
scroll to position [0, 0]
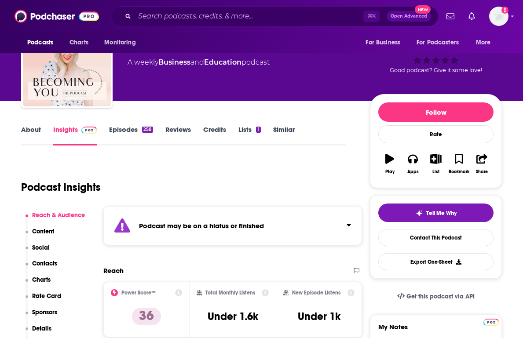
scroll to position [48, 0]
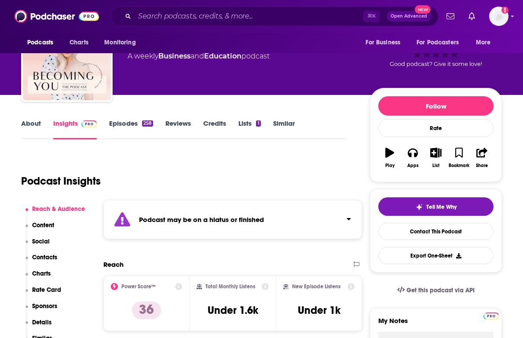
click at [129, 221] on icon "Click to expand status details" at bounding box center [122, 219] width 16 height 14
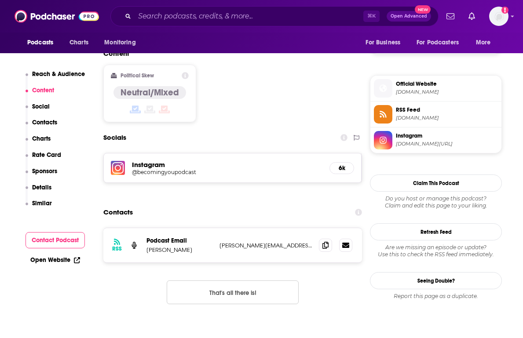
scroll to position [864, 0]
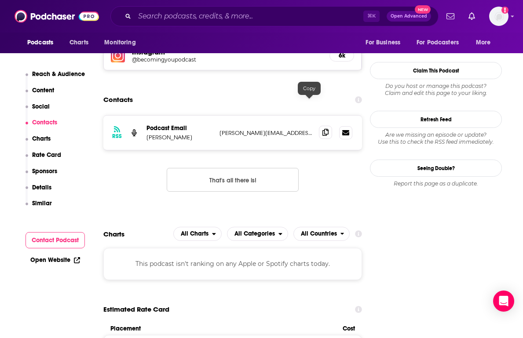
click at [319, 126] on span at bounding box center [325, 132] width 13 height 13
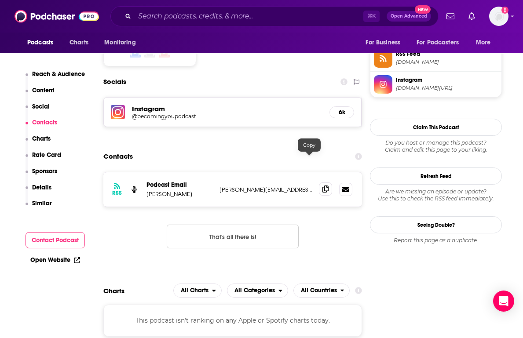
click at [322, 185] on icon at bounding box center [325, 188] width 6 height 7
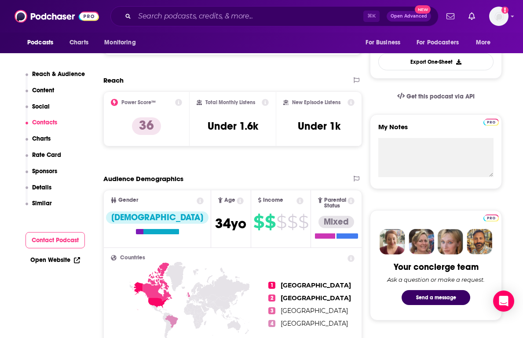
scroll to position [0, 0]
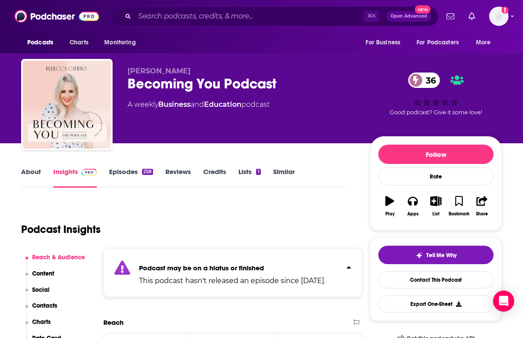
click at [34, 177] on link "About" at bounding box center [31, 177] width 20 height 20
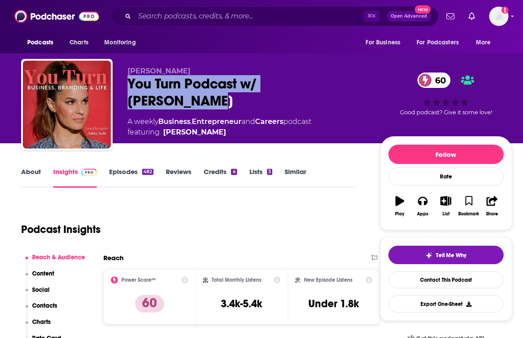
drag, startPoint x: 125, startPoint y: 82, endPoint x: 357, endPoint y: 85, distance: 232.6
click at [357, 85] on div "Ashley Stahl You Turn Podcast w/ Ashley Stahl 60 A weekly Business , Entreprene…" at bounding box center [266, 106] width 491 height 95
copy h2 "You Turn Podcast w/ Ashley Stahl"
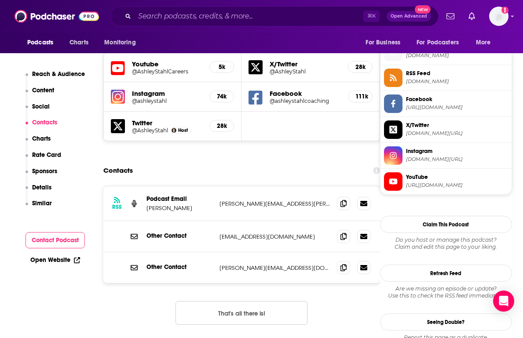
scroll to position [790, 0]
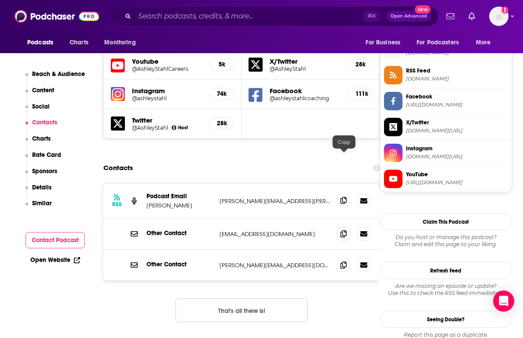
click at [341, 197] on icon at bounding box center [343, 200] width 6 height 7
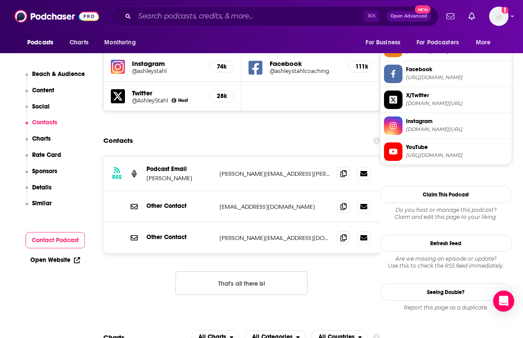
scroll to position [817, 0]
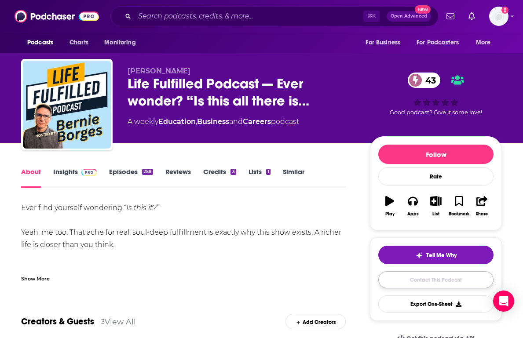
click at [424, 277] on link "Contact This Podcast" at bounding box center [435, 279] width 115 height 17
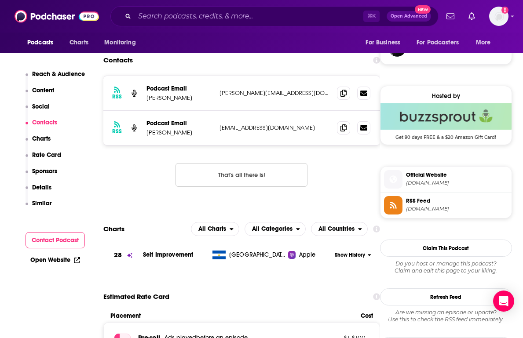
scroll to position [576, 0]
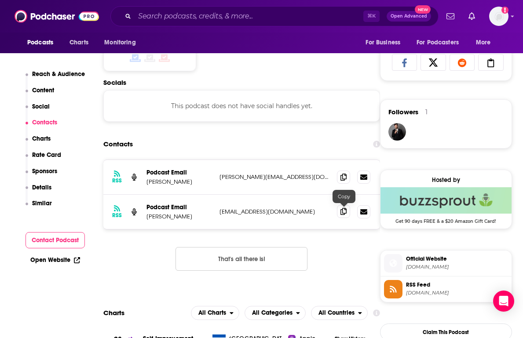
click at [345, 215] on span at bounding box center [343, 211] width 13 height 13
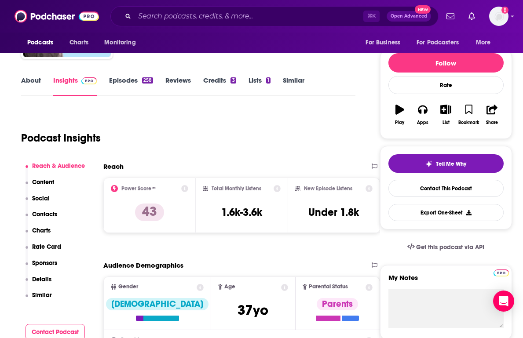
scroll to position [0, 0]
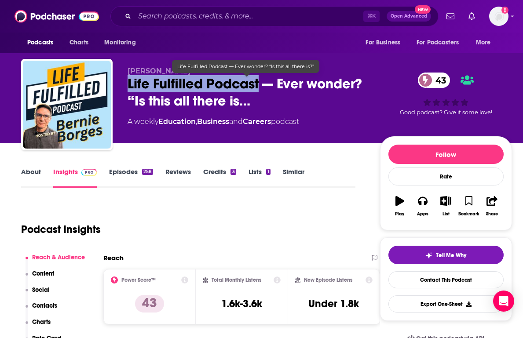
drag, startPoint x: 125, startPoint y: 84, endPoint x: 259, endPoint y: 85, distance: 134.1
click at [259, 85] on div "Bernie Borges Life Fulfilled Podcast — Ever wonder? “Is this all there is… 43 A…" at bounding box center [266, 106] width 491 height 95
copy h2 "Life Fulfilled Podcast"
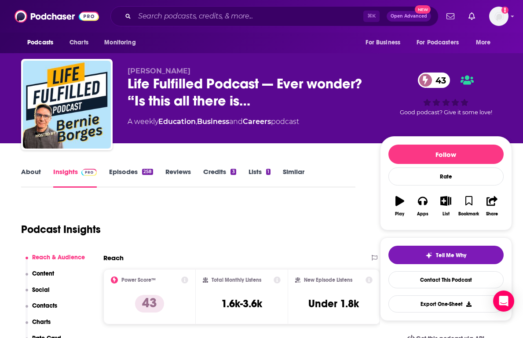
click at [266, 207] on div "Podcast Insights" at bounding box center [184, 224] width 327 height 45
click at [257, 176] on link "Lists 1" at bounding box center [259, 177] width 22 height 20
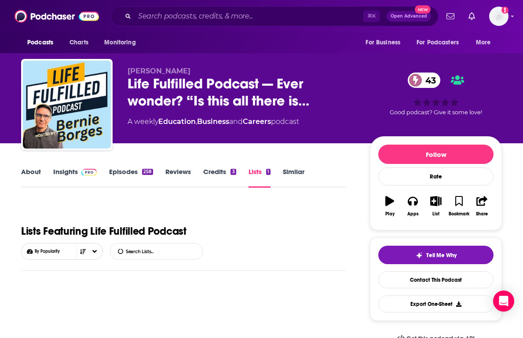
click at [213, 171] on link "Credits 3" at bounding box center [219, 177] width 33 height 20
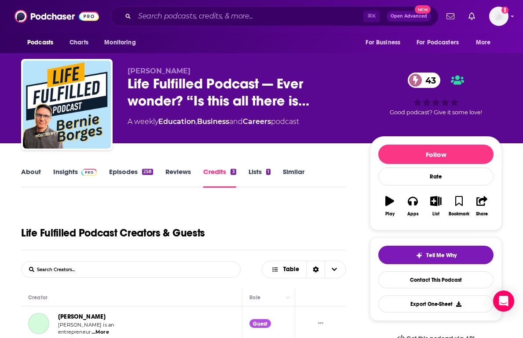
click at [152, 168] on link "Episodes 258" at bounding box center [131, 177] width 44 height 20
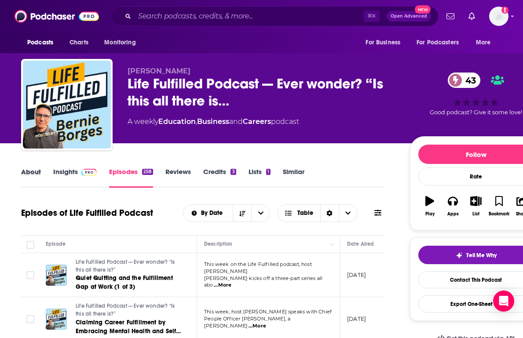
click at [44, 170] on div "About" at bounding box center [37, 177] width 32 height 20
click at [33, 171] on link "About" at bounding box center [31, 177] width 20 height 20
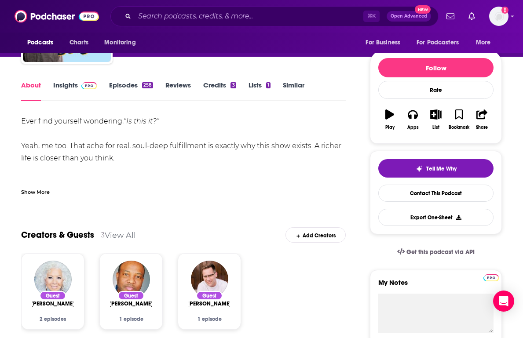
scroll to position [87, 0]
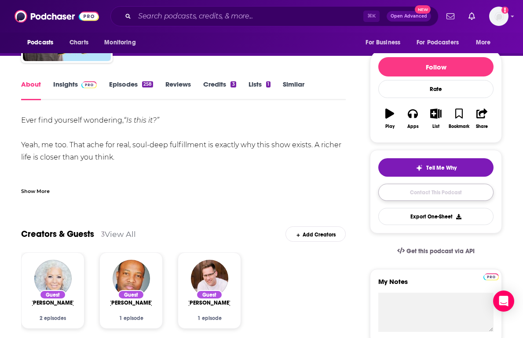
click at [421, 194] on link "Contact This Podcast" at bounding box center [435, 192] width 115 height 17
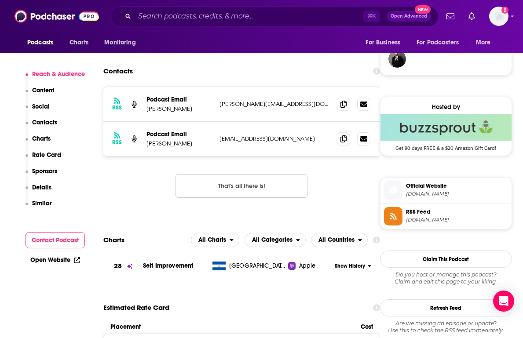
scroll to position [648, 0]
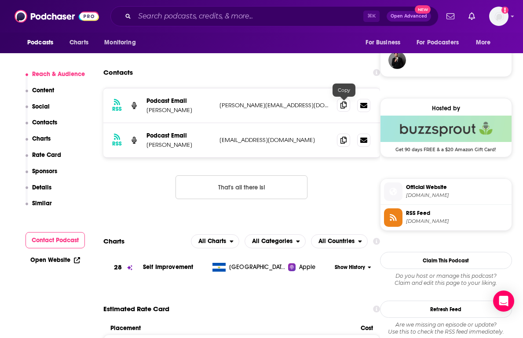
click at [342, 103] on icon at bounding box center [343, 105] width 6 height 7
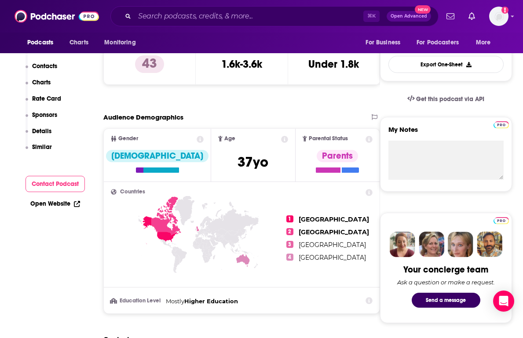
scroll to position [0, 0]
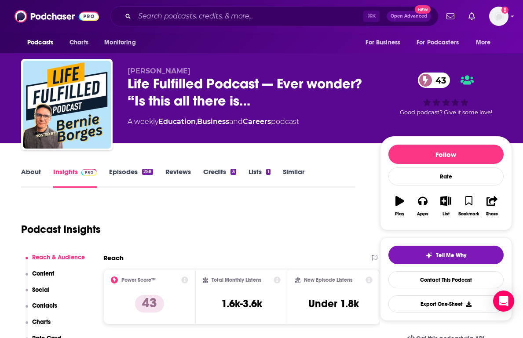
click at [147, 172] on div "258" at bounding box center [147, 172] width 11 height 6
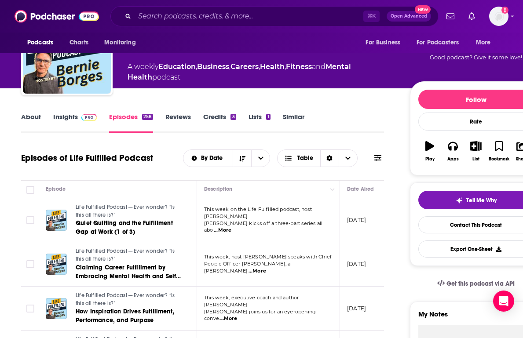
scroll to position [58, 0]
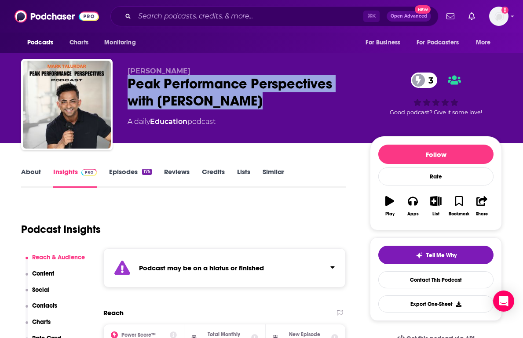
drag, startPoint x: 256, startPoint y: 104, endPoint x: 124, endPoint y: 81, distance: 133.8
click at [124, 81] on div "[PERSON_NAME] Peak Performance Perspectives with [PERSON_NAME] 3 A daily Educat…" at bounding box center [261, 106] width 480 height 95
copy h2 "Peak Performance Perspectives with [PERSON_NAME]"
click at [424, 278] on link "Contact This Podcast" at bounding box center [435, 279] width 115 height 17
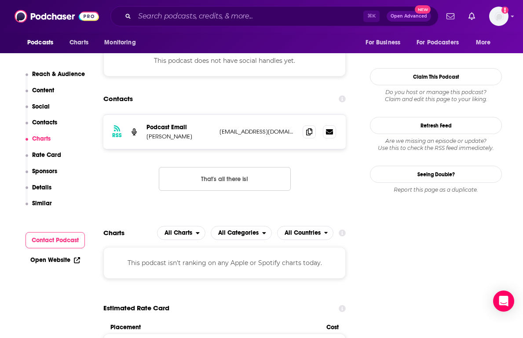
scroll to position [657, 0]
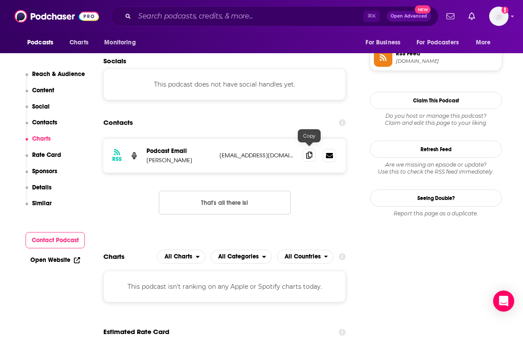
click at [302, 154] on span at bounding box center [308, 155] width 13 height 13
click at [307, 152] on icon at bounding box center [309, 155] width 6 height 7
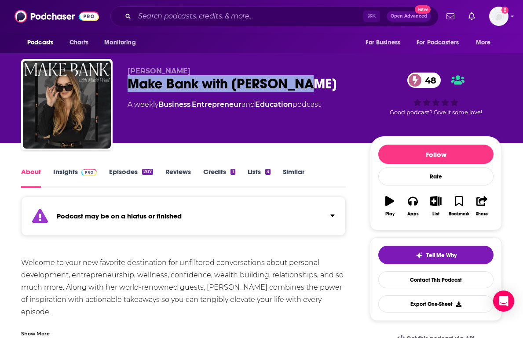
drag, startPoint x: 127, startPoint y: 80, endPoint x: 345, endPoint y: 80, distance: 218.5
click at [345, 80] on div "Marie Wold Make Bank with Marie Wold 48 A weekly Business , Entrepreneur and Ed…" at bounding box center [261, 106] width 480 height 95
copy h1 "Make Bank with Marie Wold"
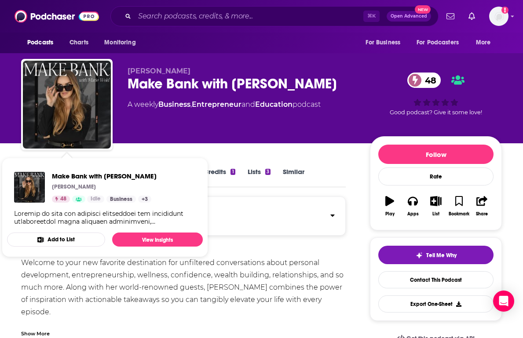
click at [277, 212] on div "Podcast may be on a hiatus or finished" at bounding box center [183, 215] width 324 height 39
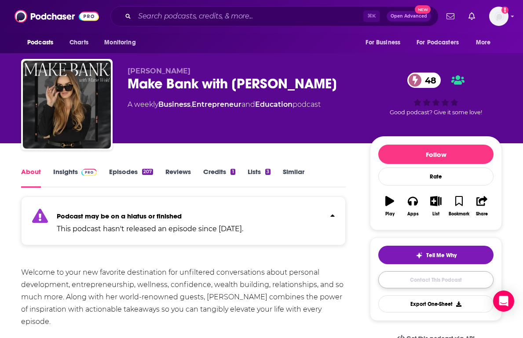
click at [394, 280] on link "Contact This Podcast" at bounding box center [435, 279] width 115 height 17
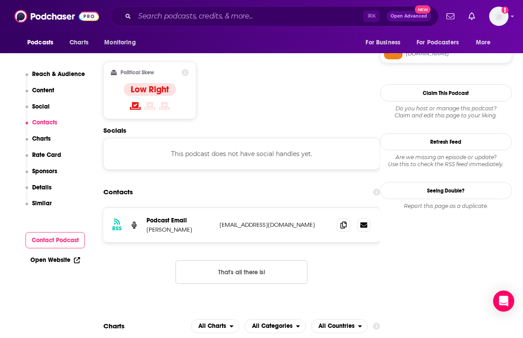
scroll to position [735, 0]
click at [346, 222] on icon at bounding box center [343, 225] width 6 height 7
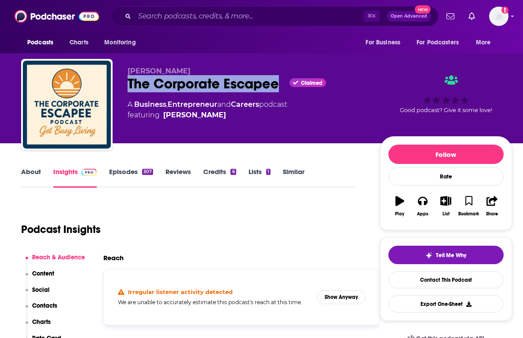
drag, startPoint x: 280, startPoint y: 83, endPoint x: 119, endPoint y: 86, distance: 161.4
click at [119, 86] on div "[PERSON_NAME] The Corporate Escapee Claimed A Business , Entrepreneur and Caree…" at bounding box center [266, 106] width 491 height 95
copy h2 "The Corporate Escapee"
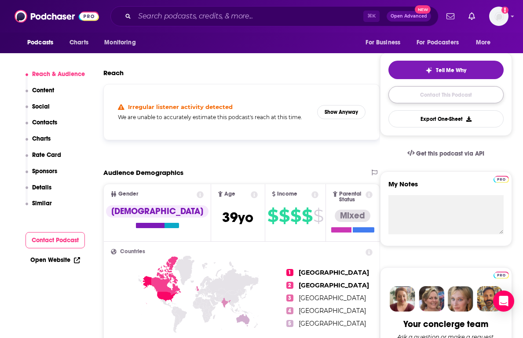
click at [445, 100] on link "Contact This Podcast" at bounding box center [445, 94] width 115 height 17
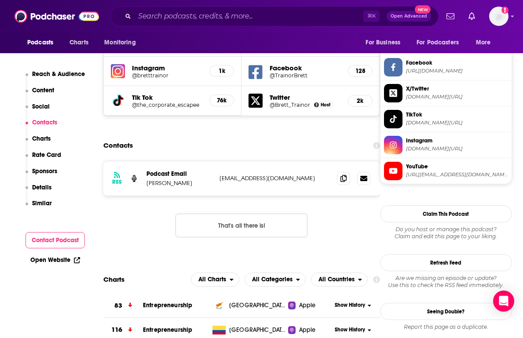
scroll to position [717, 0]
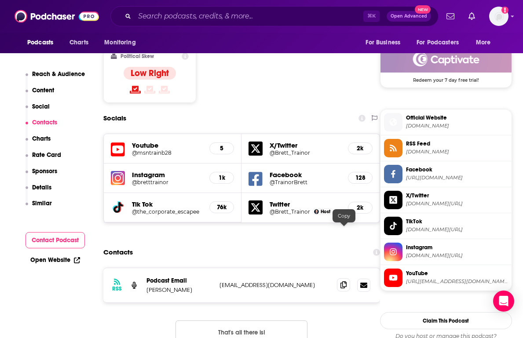
click at [342, 281] on icon at bounding box center [343, 284] width 6 height 7
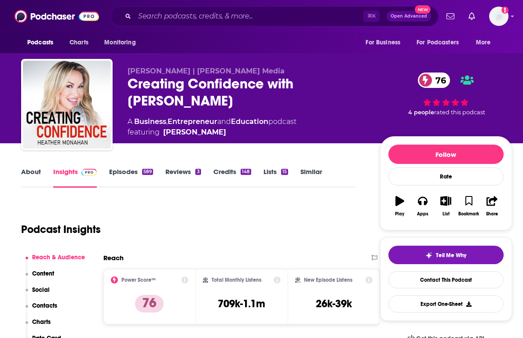
drag, startPoint x: 247, startPoint y: 100, endPoint x: 128, endPoint y: 84, distance: 120.3
click at [128, 84] on div "Creating Confidence with [PERSON_NAME] 76" at bounding box center [246, 92] width 238 height 34
copy h2 "Creating Confidence with [PERSON_NAME]"
click at [432, 277] on link "Contact This Podcast" at bounding box center [445, 279] width 115 height 17
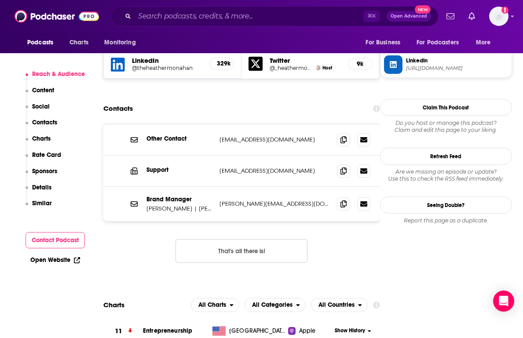
scroll to position [850, 0]
click at [342, 136] on icon at bounding box center [343, 139] width 6 height 7
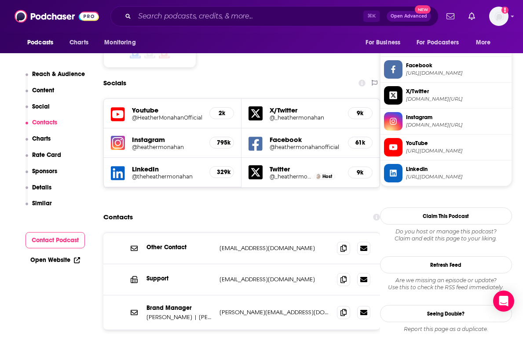
scroll to position [751, 0]
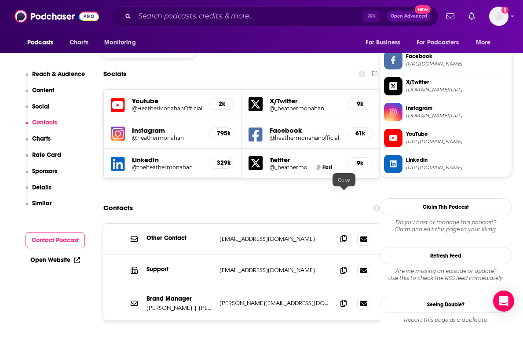
click at [343, 235] on icon at bounding box center [343, 238] width 6 height 7
click at [344, 299] on icon at bounding box center [343, 302] width 6 height 7
click at [174, 286] on div "Brand Manager [PERSON_NAME] | [PERSON_NAME] Media [PERSON_NAME][EMAIL_ADDRESS][…" at bounding box center [241, 303] width 276 height 34
click at [174, 304] on p "[PERSON_NAME] | [PERSON_NAME] Media" at bounding box center [179, 307] width 66 height 7
